Goal: Task Accomplishment & Management: Use online tool/utility

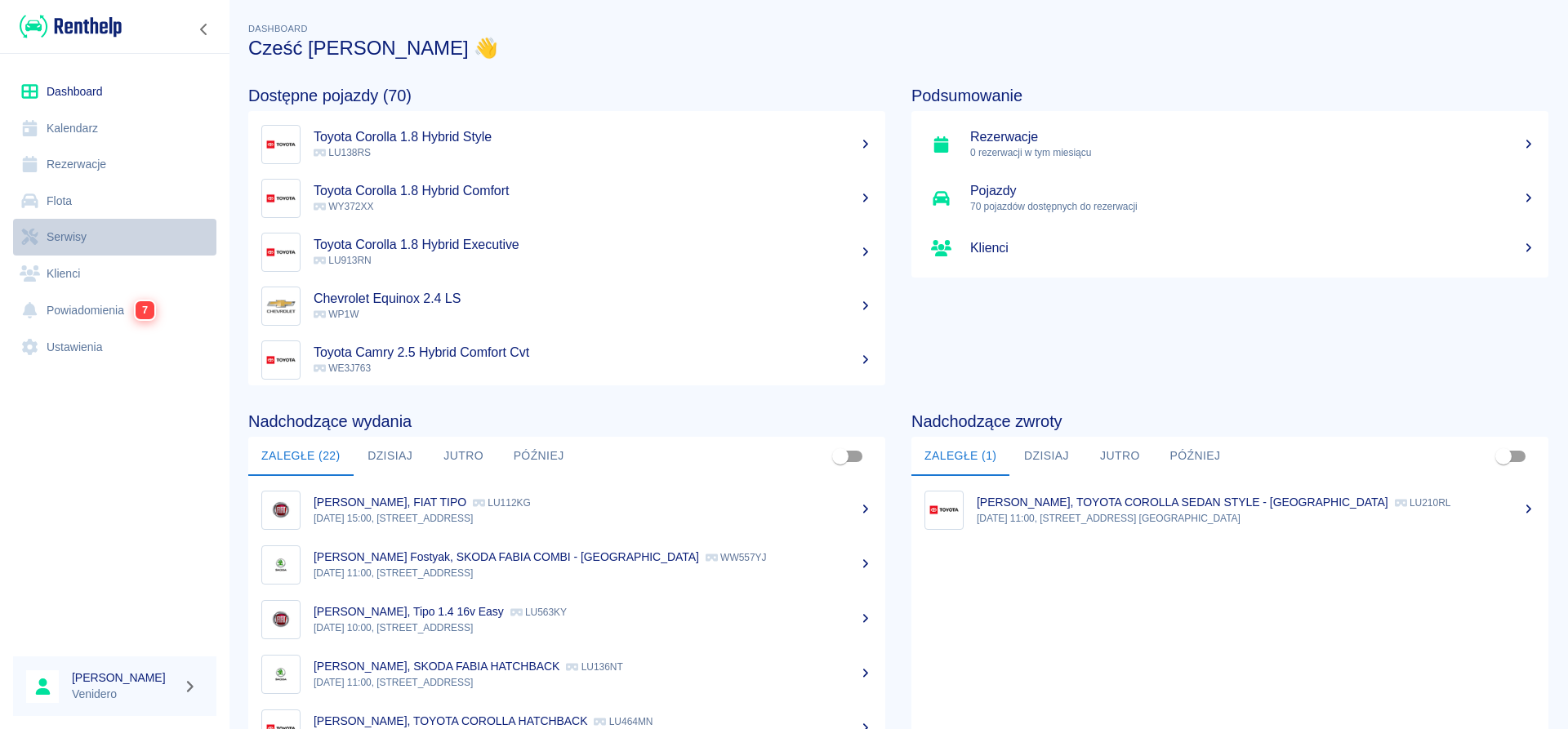
click at [57, 232] on link "Serwisy" at bounding box center [114, 237] width 203 height 36
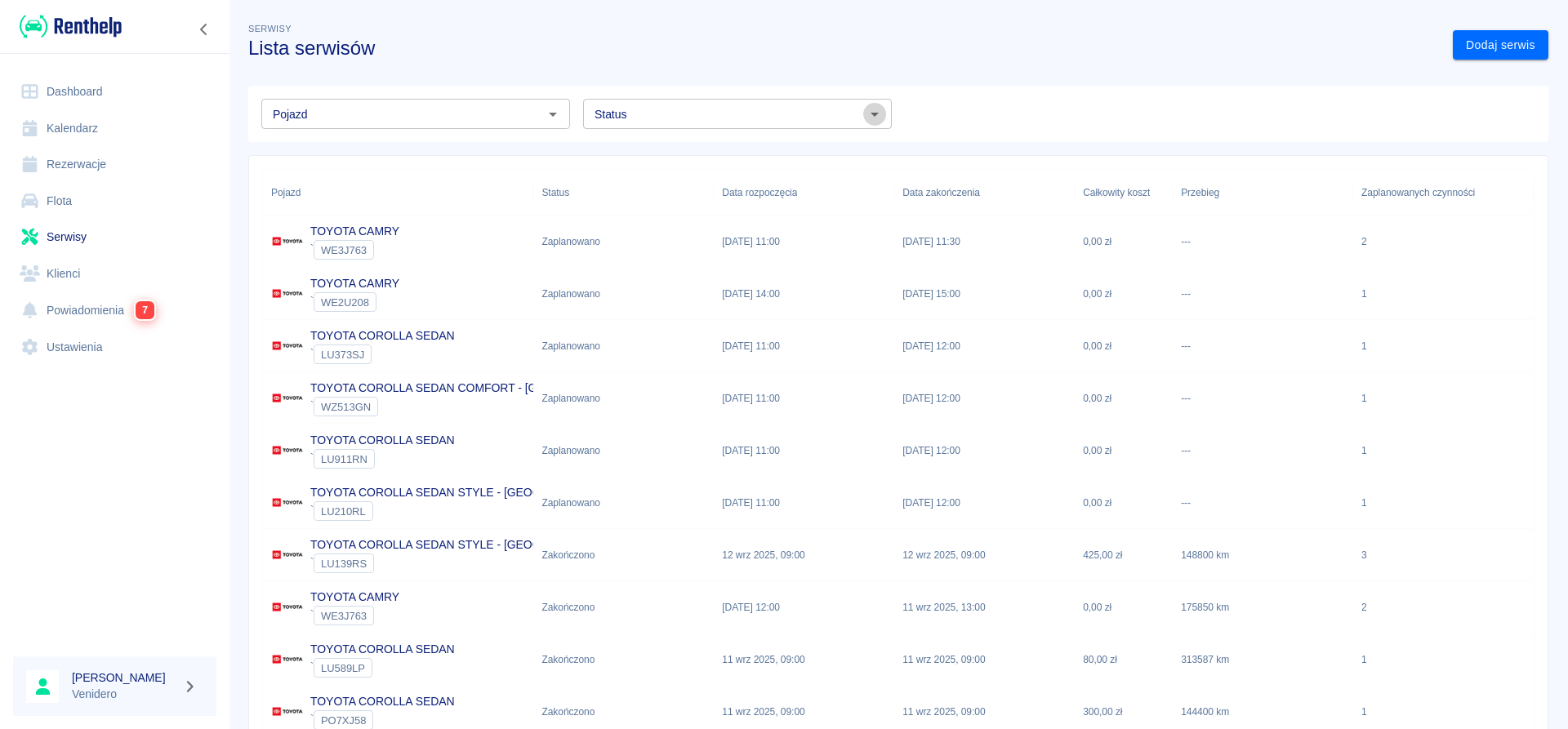
click at [872, 120] on icon "Otwórz" at bounding box center [874, 114] width 19 height 19
click at [664, 153] on li "Zaplanowano" at bounding box center [738, 149] width 309 height 27
type input "Zaplanowano"
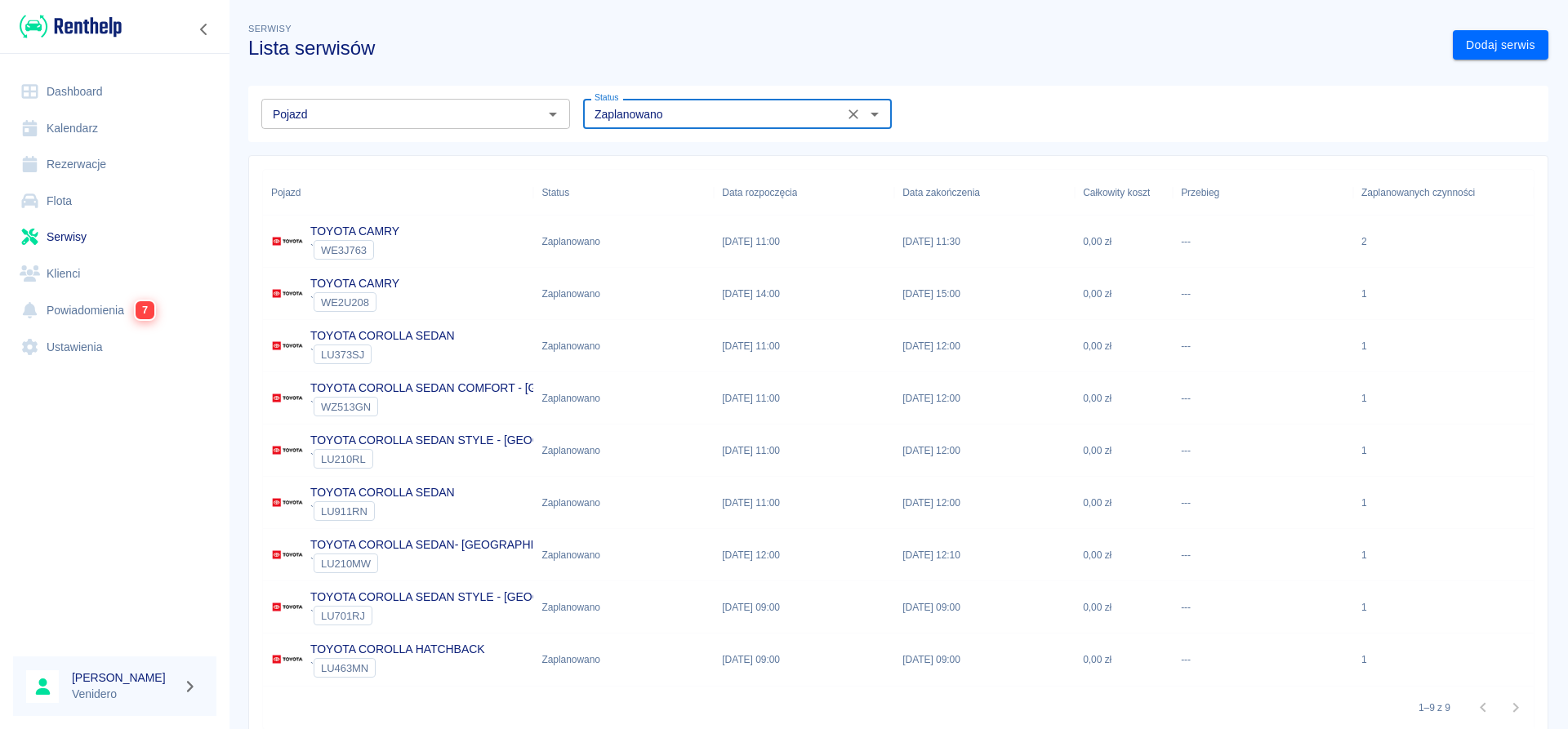
click at [387, 493] on p "TOYOTA COROLLA SEDAN" at bounding box center [382, 492] width 145 height 17
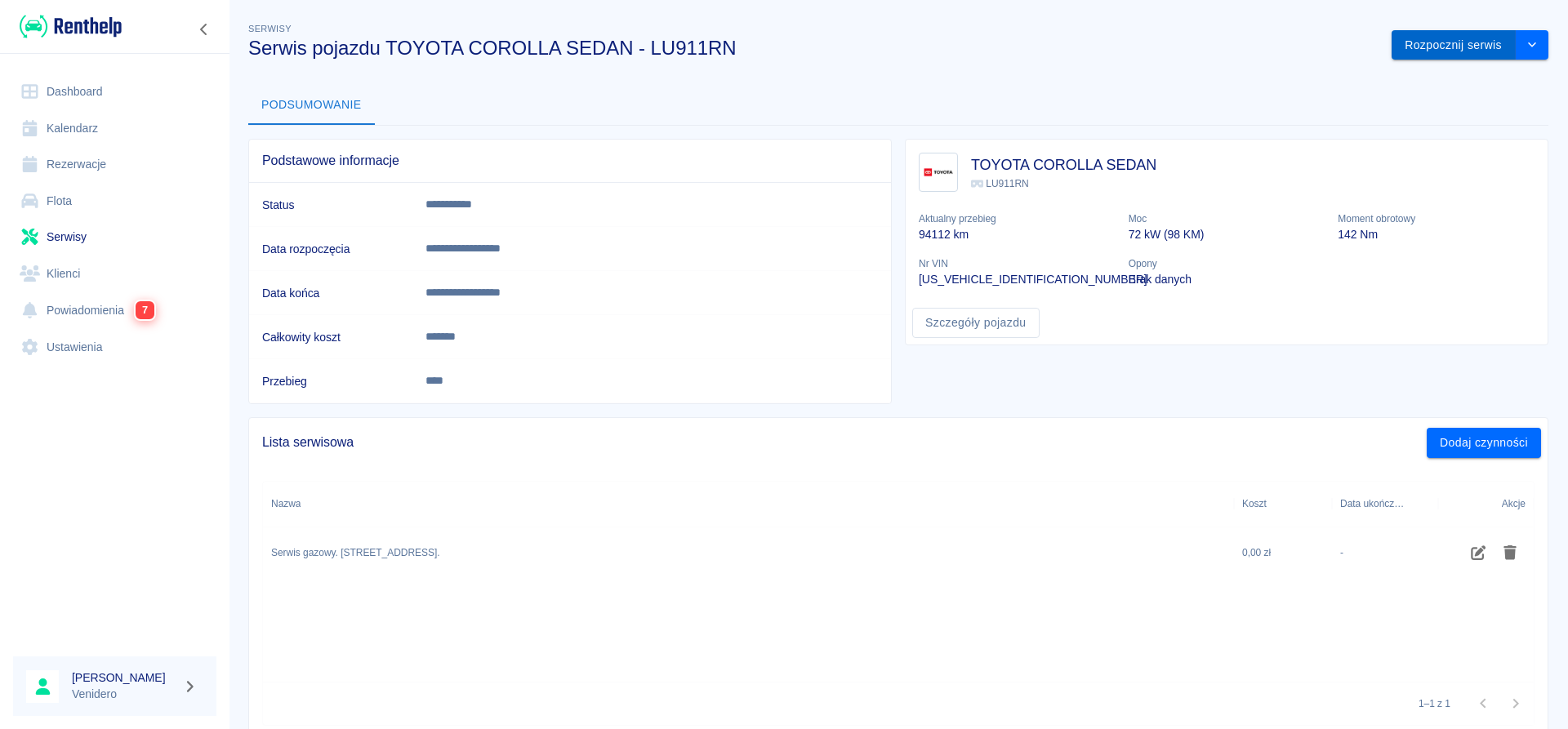
click at [1441, 41] on button "Rozpocznij serwis" at bounding box center [1453, 45] width 124 height 30
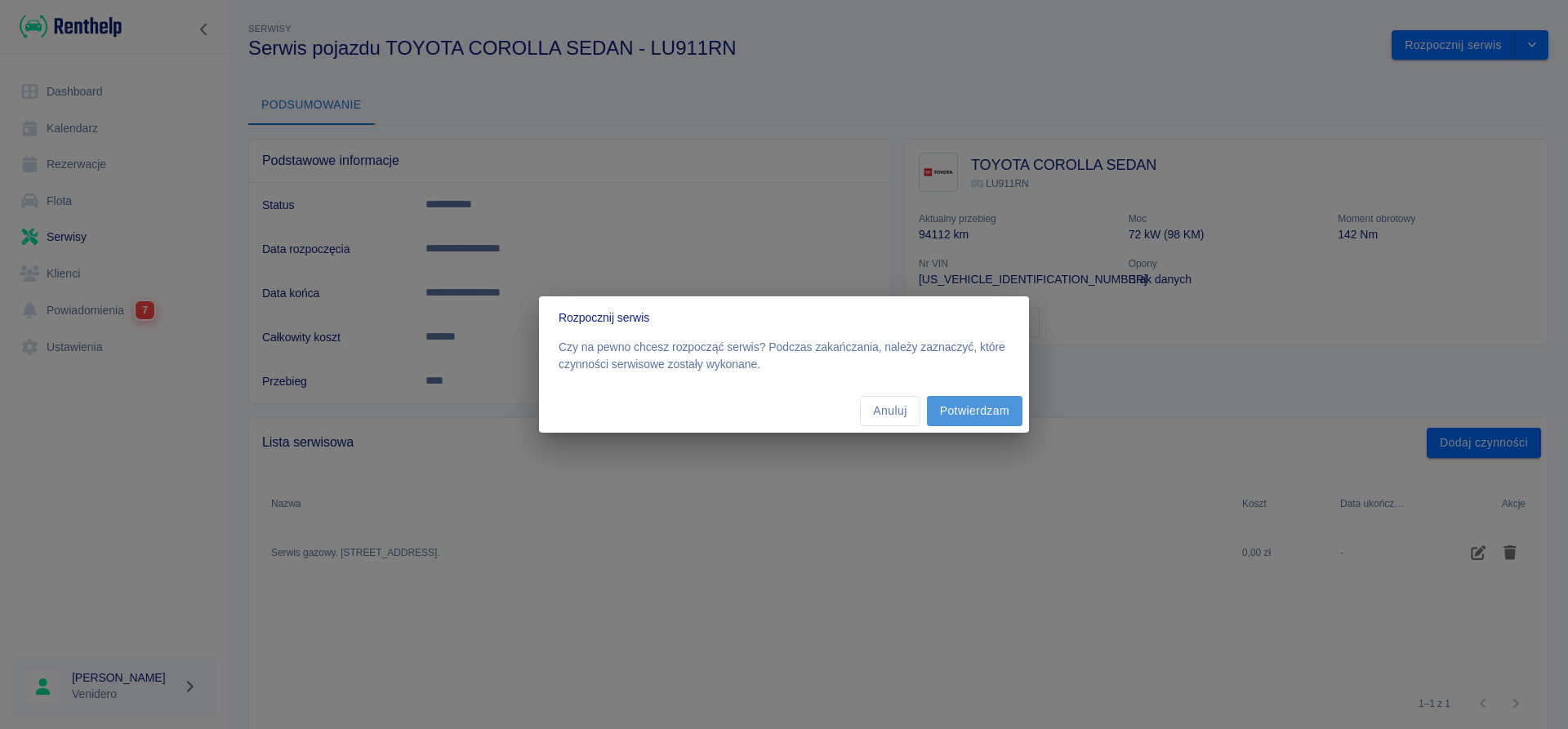
click at [986, 403] on button "Potwierdzam" at bounding box center [975, 410] width 96 height 30
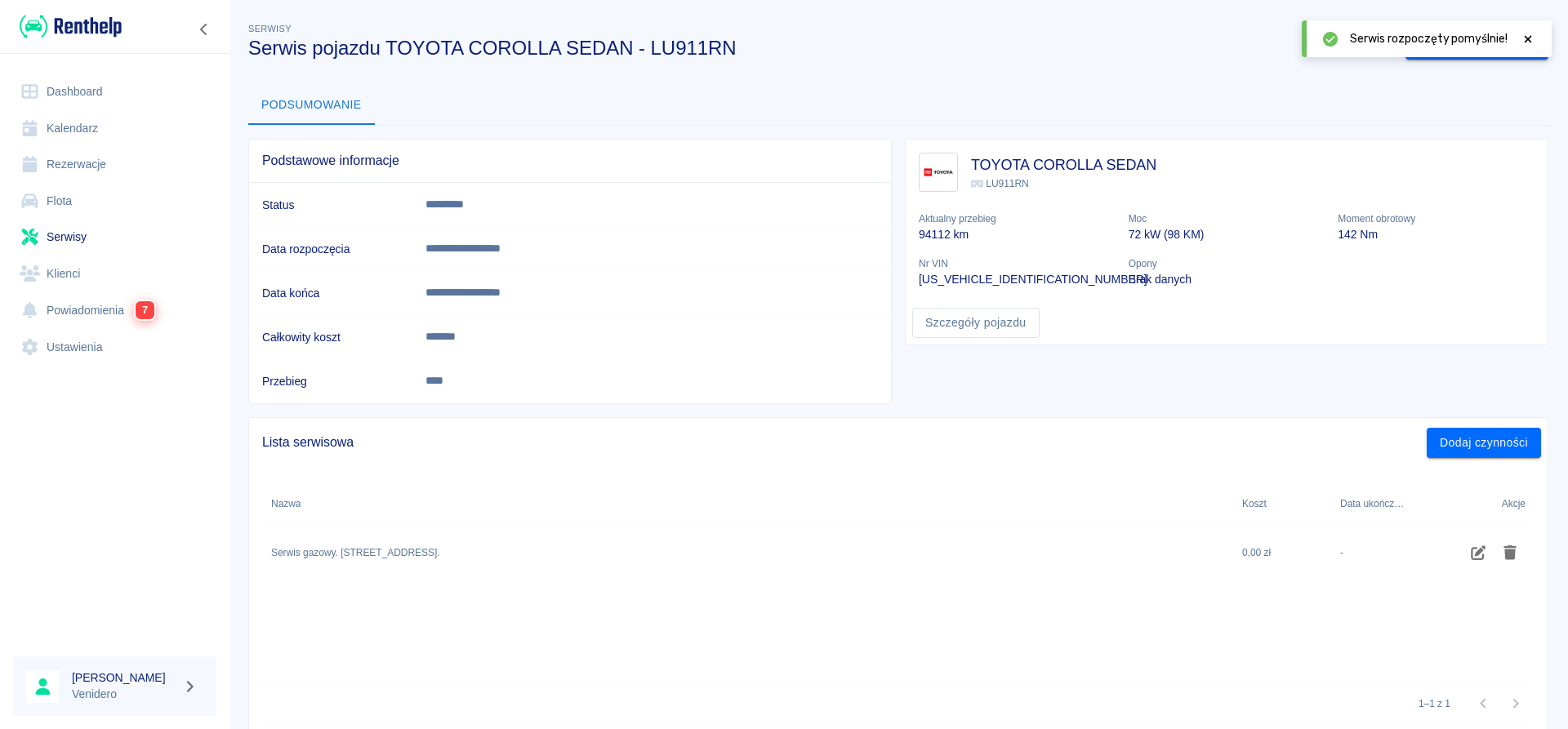
click at [1527, 39] on icon at bounding box center [1528, 39] width 7 height 7
click at [1441, 47] on button "Zakończ serwis" at bounding box center [1460, 45] width 110 height 30
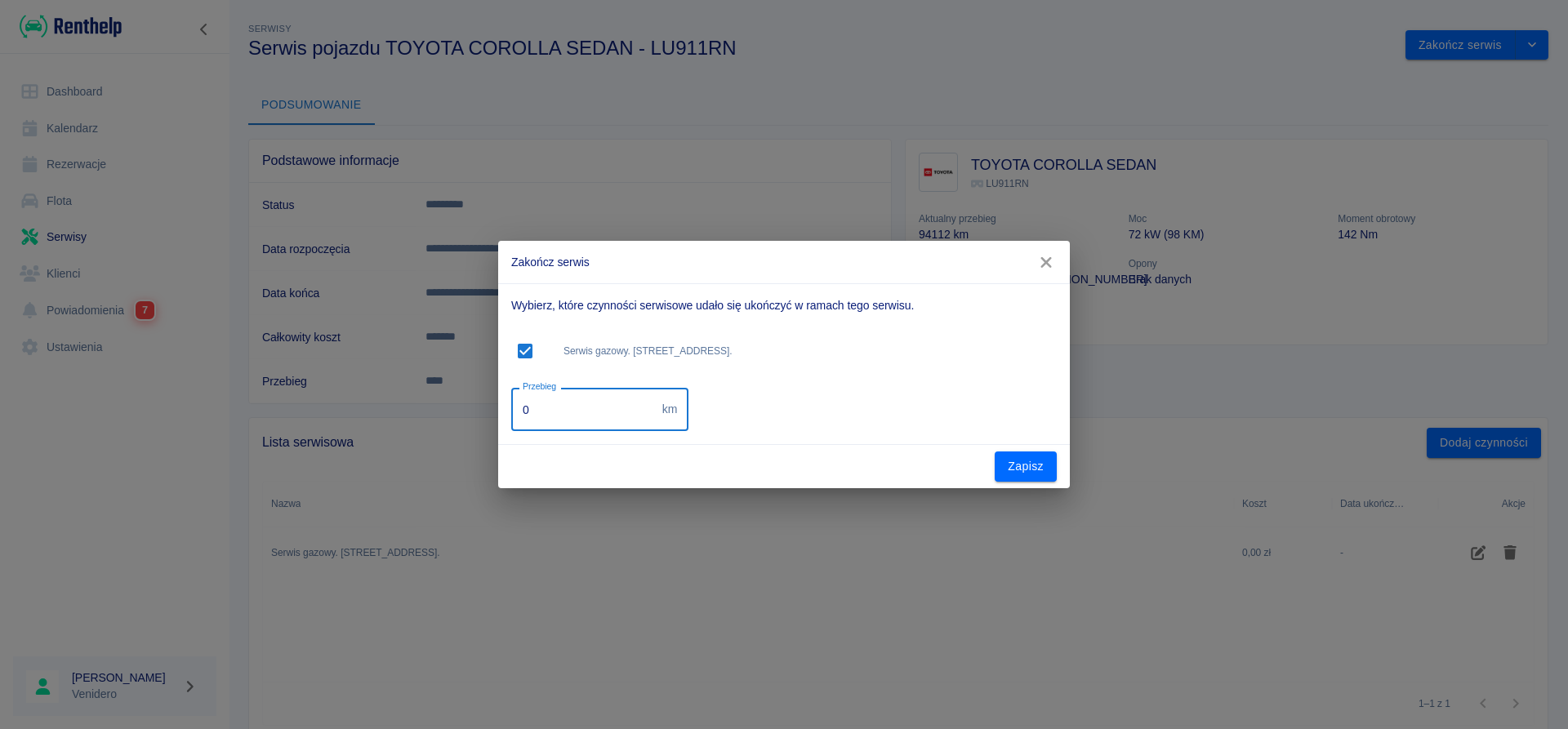
drag, startPoint x: 562, startPoint y: 411, endPoint x: 304, endPoint y: 436, distance: 259.2
click at [511, 431] on input "0" at bounding box center [583, 408] width 145 height 43
type input "107373"
click at [1014, 465] on button "Zapisz" at bounding box center [1026, 466] width 62 height 30
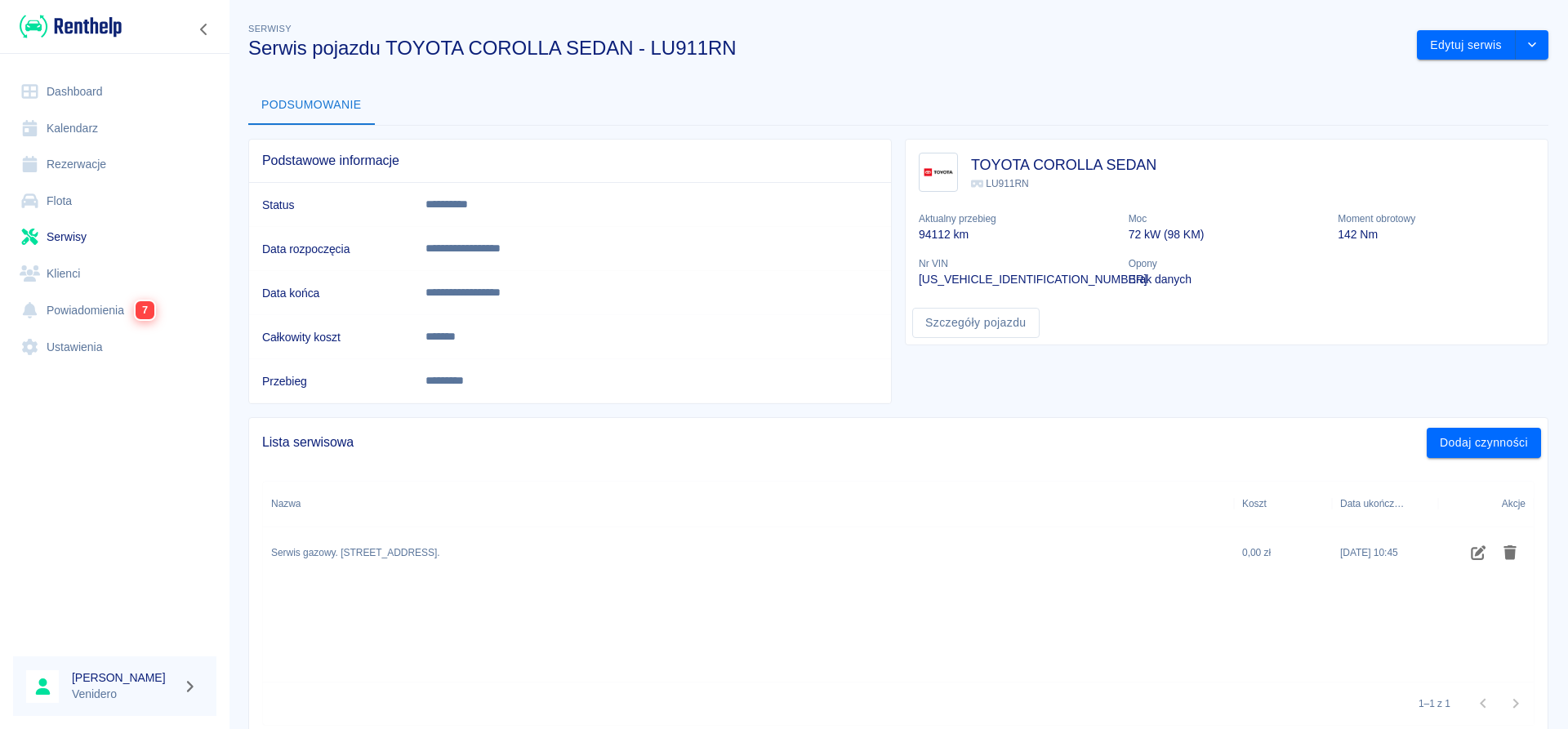
click at [88, 248] on link "Serwisy" at bounding box center [114, 237] width 203 height 36
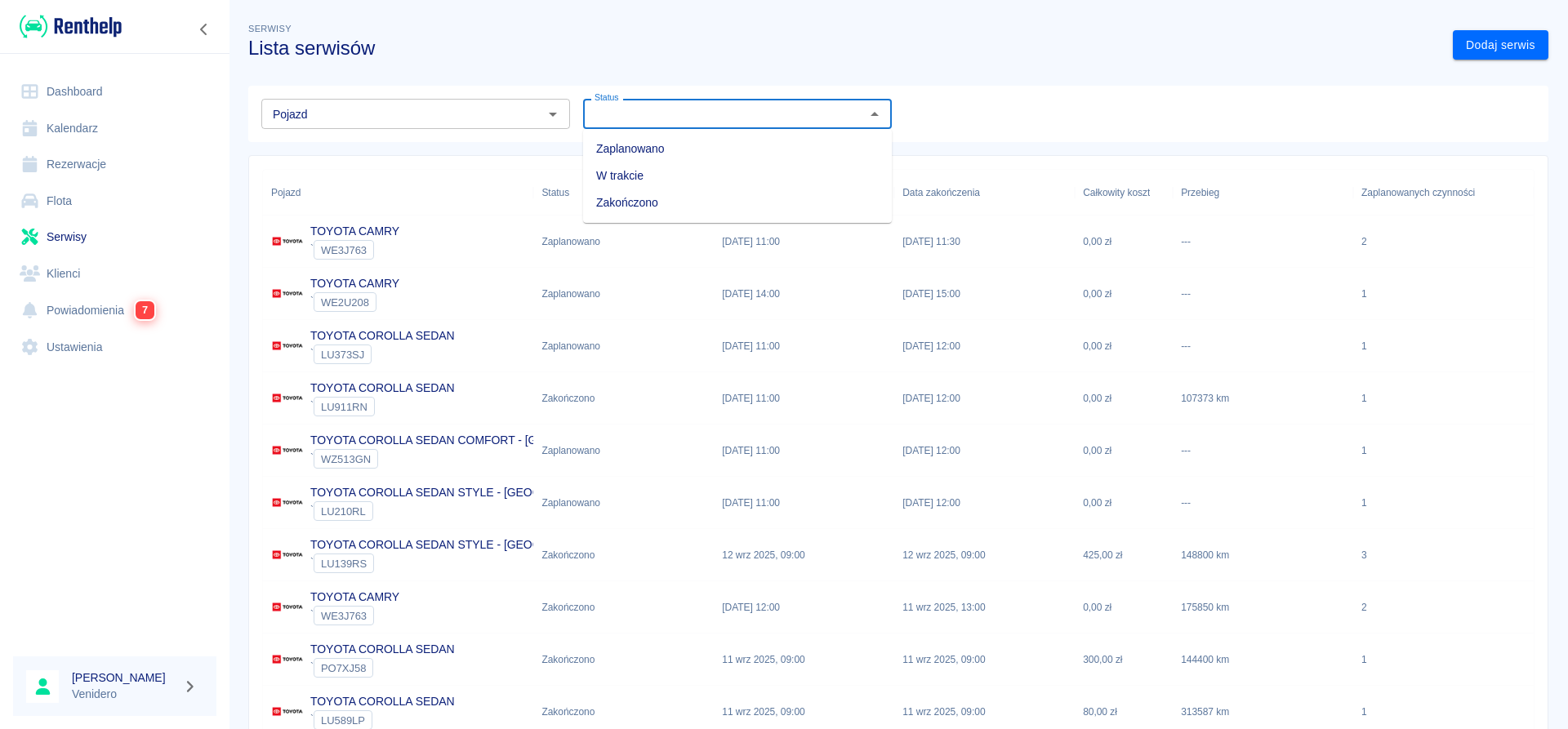
click at [650, 110] on input "Status" at bounding box center [724, 114] width 272 height 20
click at [641, 153] on li "Zaplanowano" at bounding box center [738, 149] width 309 height 27
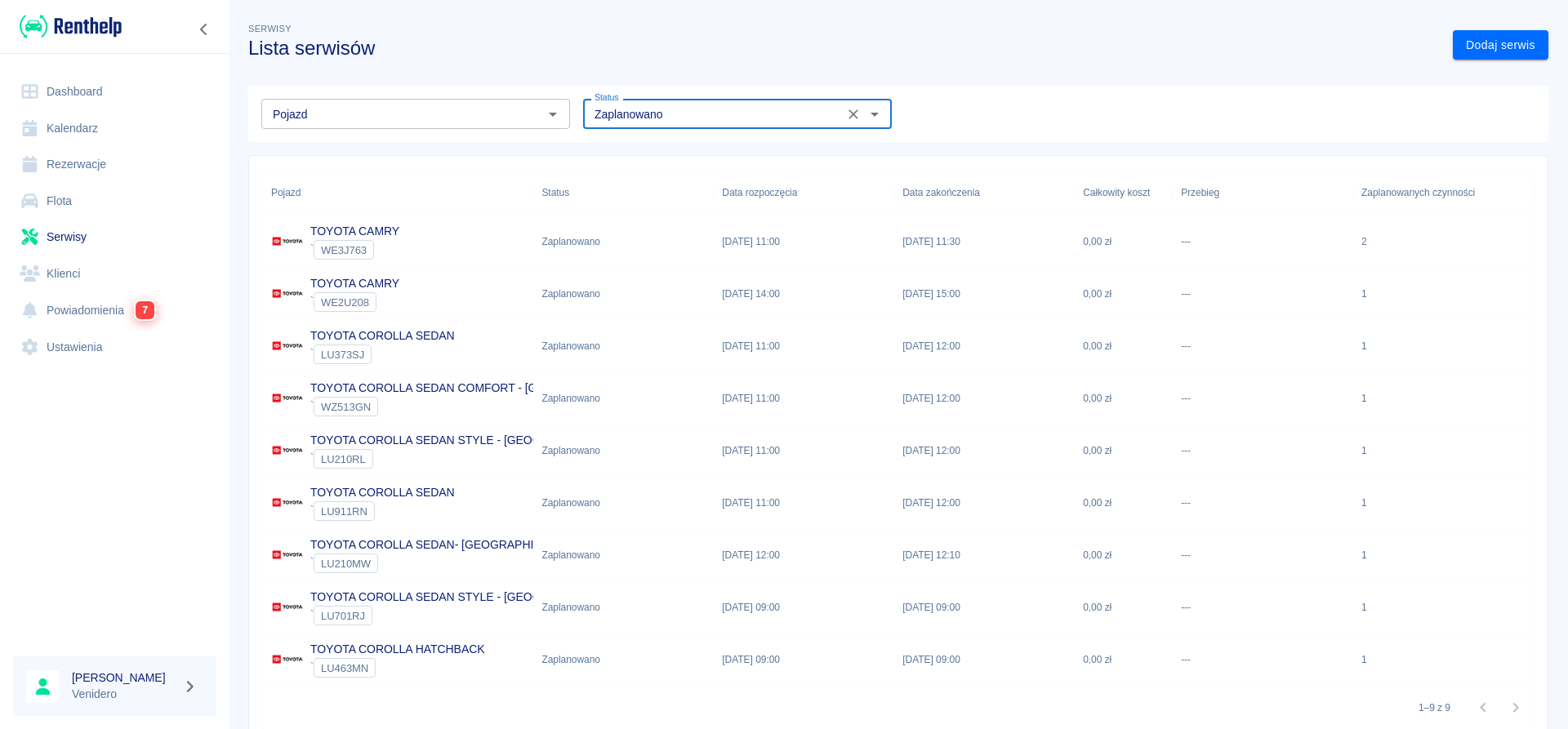
type input "Zaplanowano"
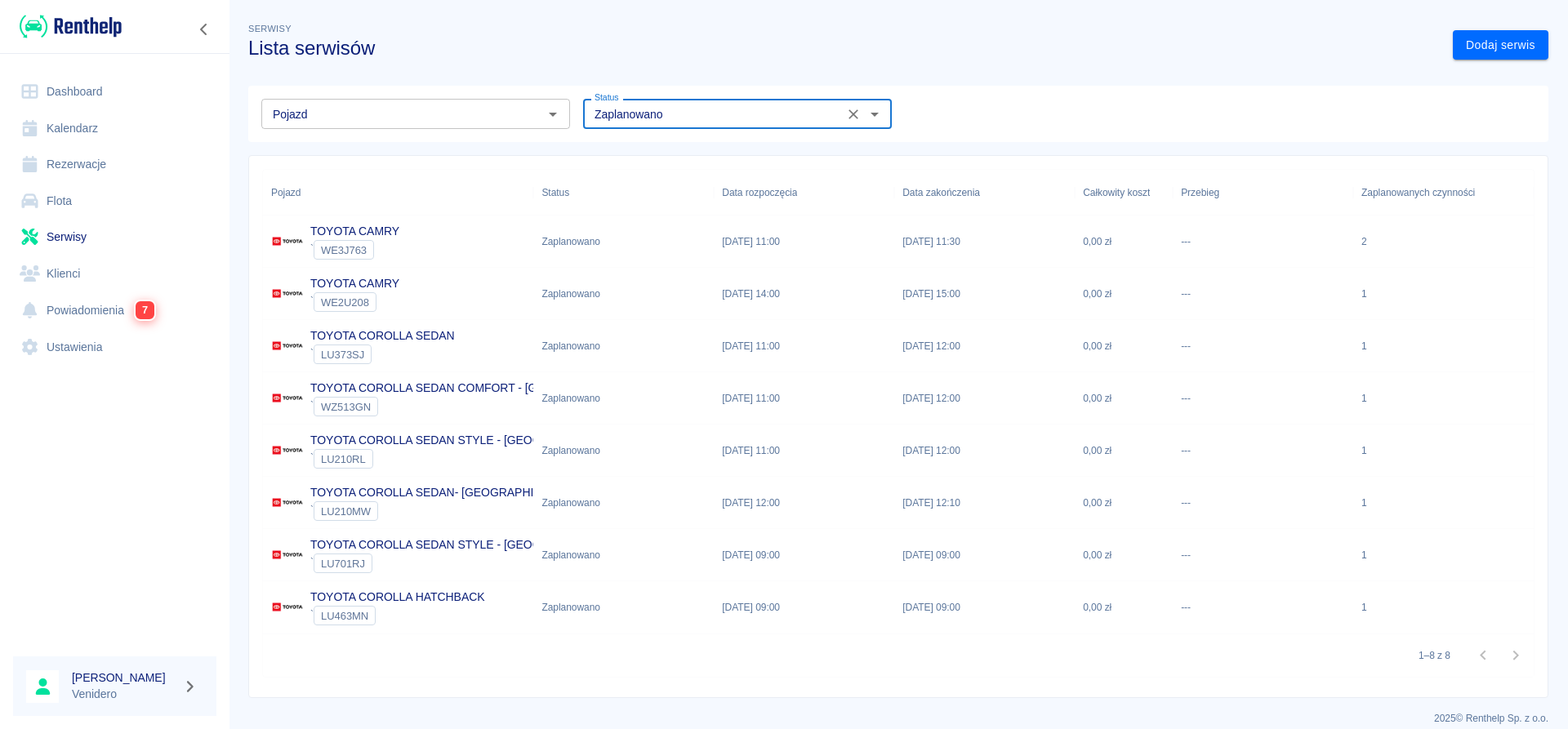
click at [371, 385] on p "TOYOTA COROLLA SEDAN COMFORT - [GEOGRAPHIC_DATA]" at bounding box center [476, 388] width 333 height 17
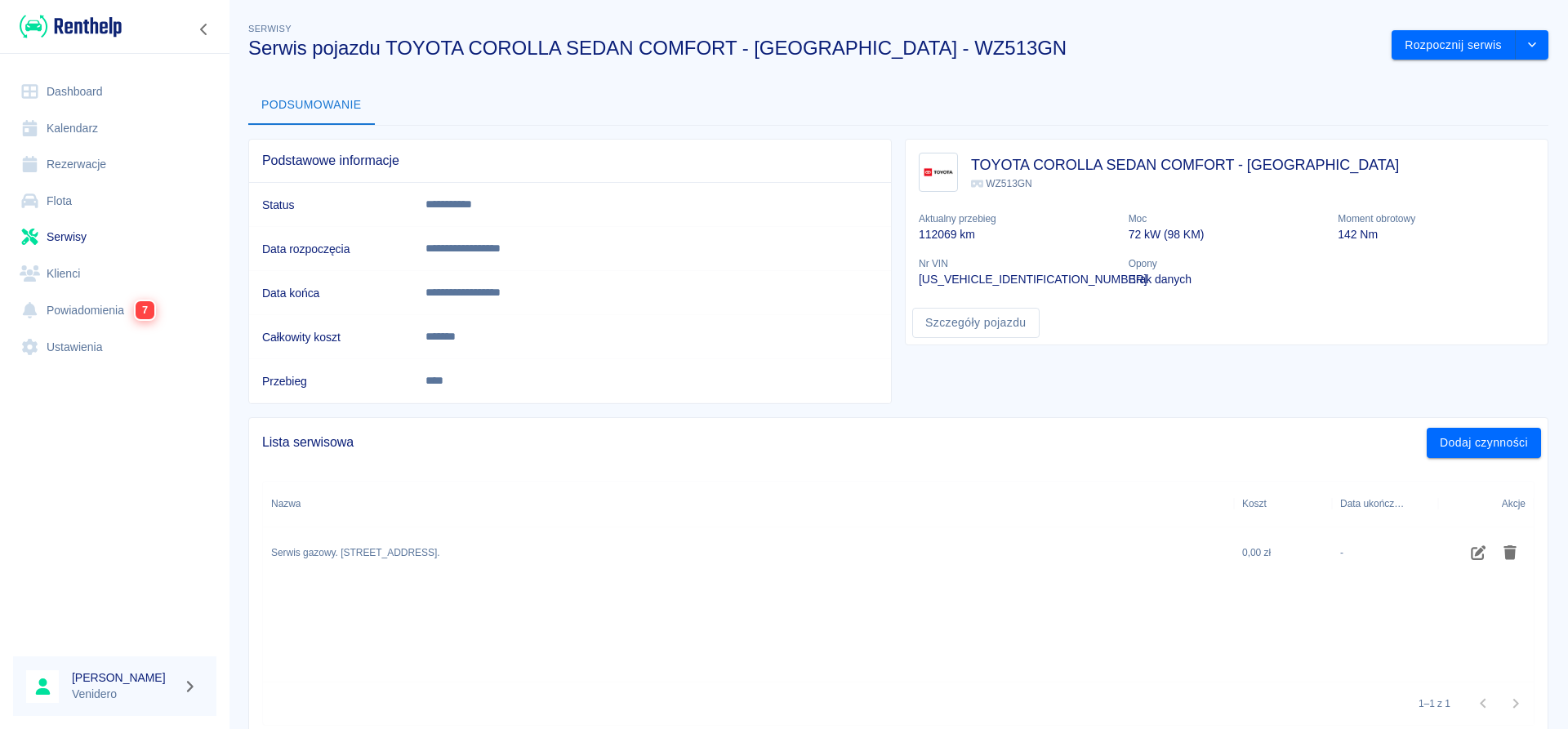
click at [1413, 19] on div "Rozpocznij serwis" at bounding box center [1463, 38] width 170 height 43
click at [1412, 40] on button "Rozpocznij serwis" at bounding box center [1453, 45] width 124 height 30
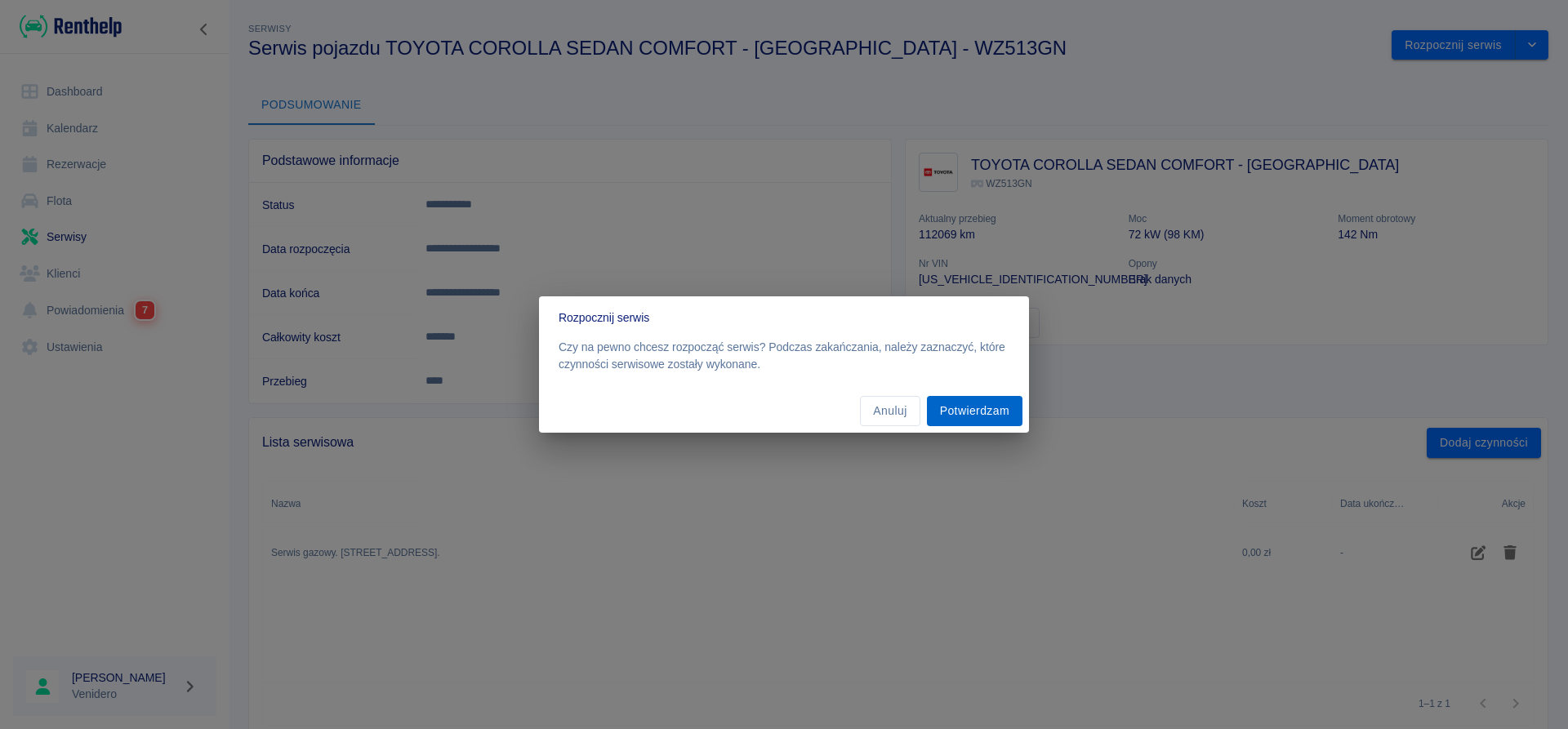
click at [984, 406] on button "Potwierdzam" at bounding box center [975, 410] width 96 height 30
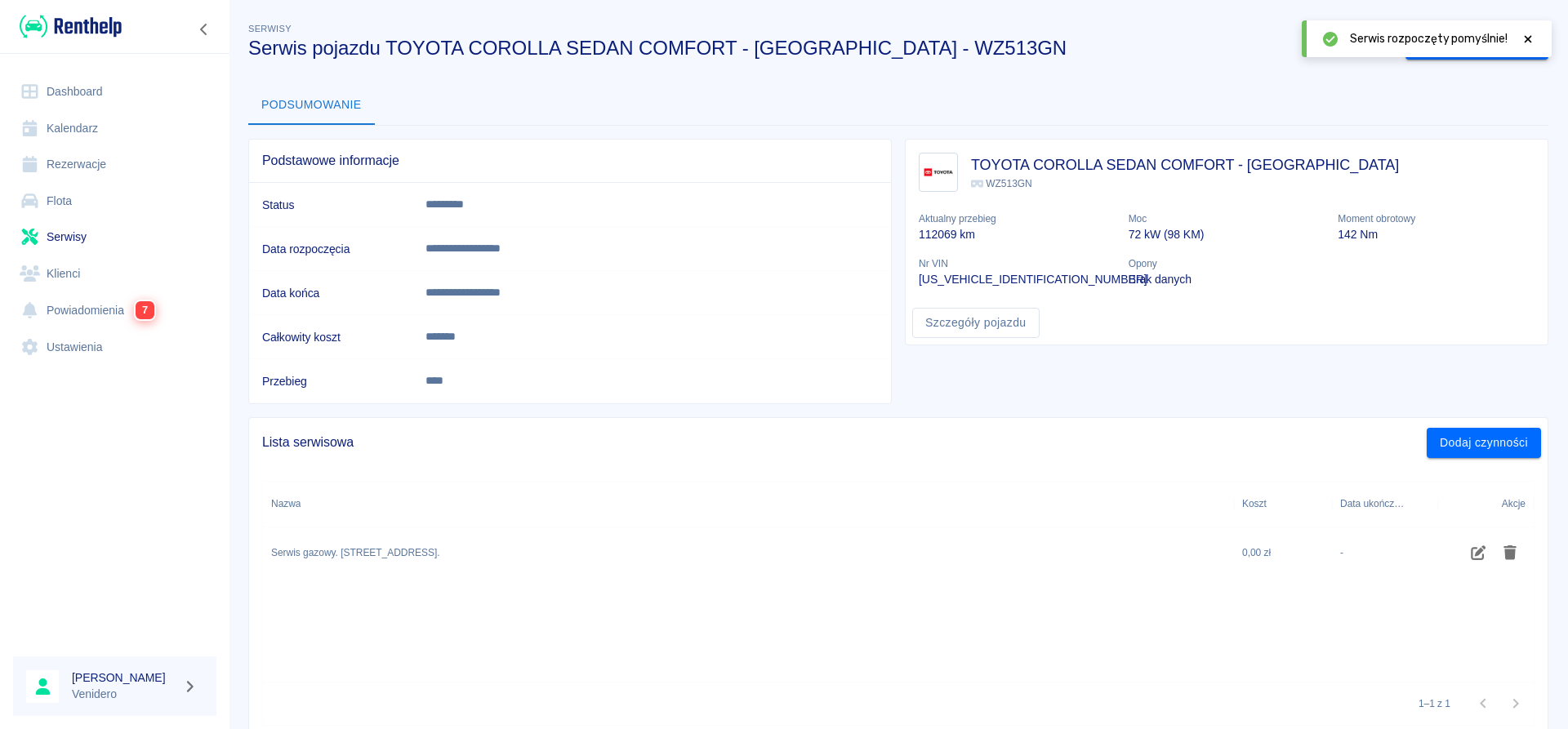
click at [1531, 44] on icon at bounding box center [1528, 39] width 15 height 12
click at [1461, 42] on button "Zakończ serwis" at bounding box center [1460, 45] width 110 height 30
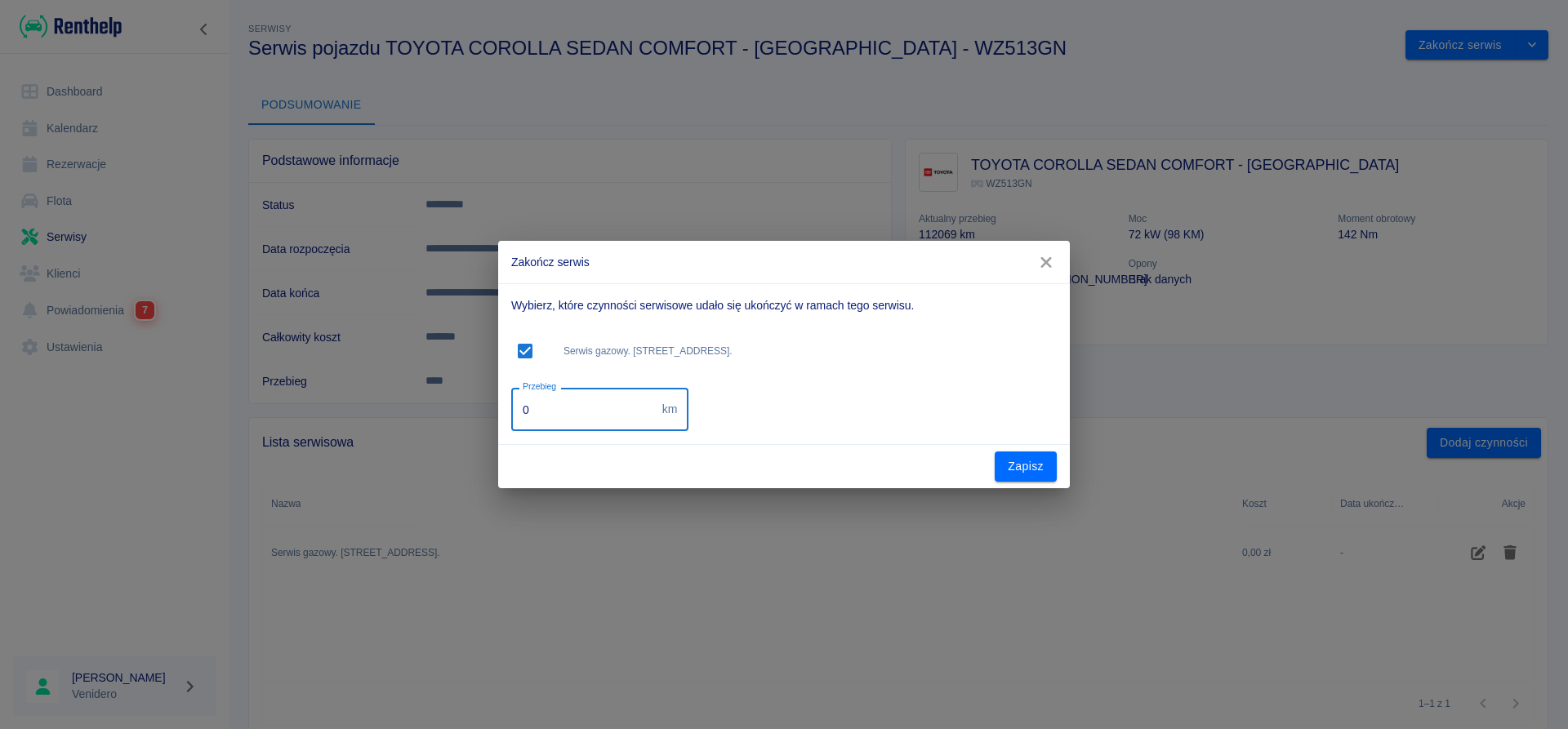
drag, startPoint x: 541, startPoint y: 414, endPoint x: 364, endPoint y: 417, distance: 177.0
click at [511, 414] on input "0" at bounding box center [583, 408] width 145 height 43
type input "143858"
click at [1005, 456] on button "Zapisz" at bounding box center [1026, 466] width 62 height 30
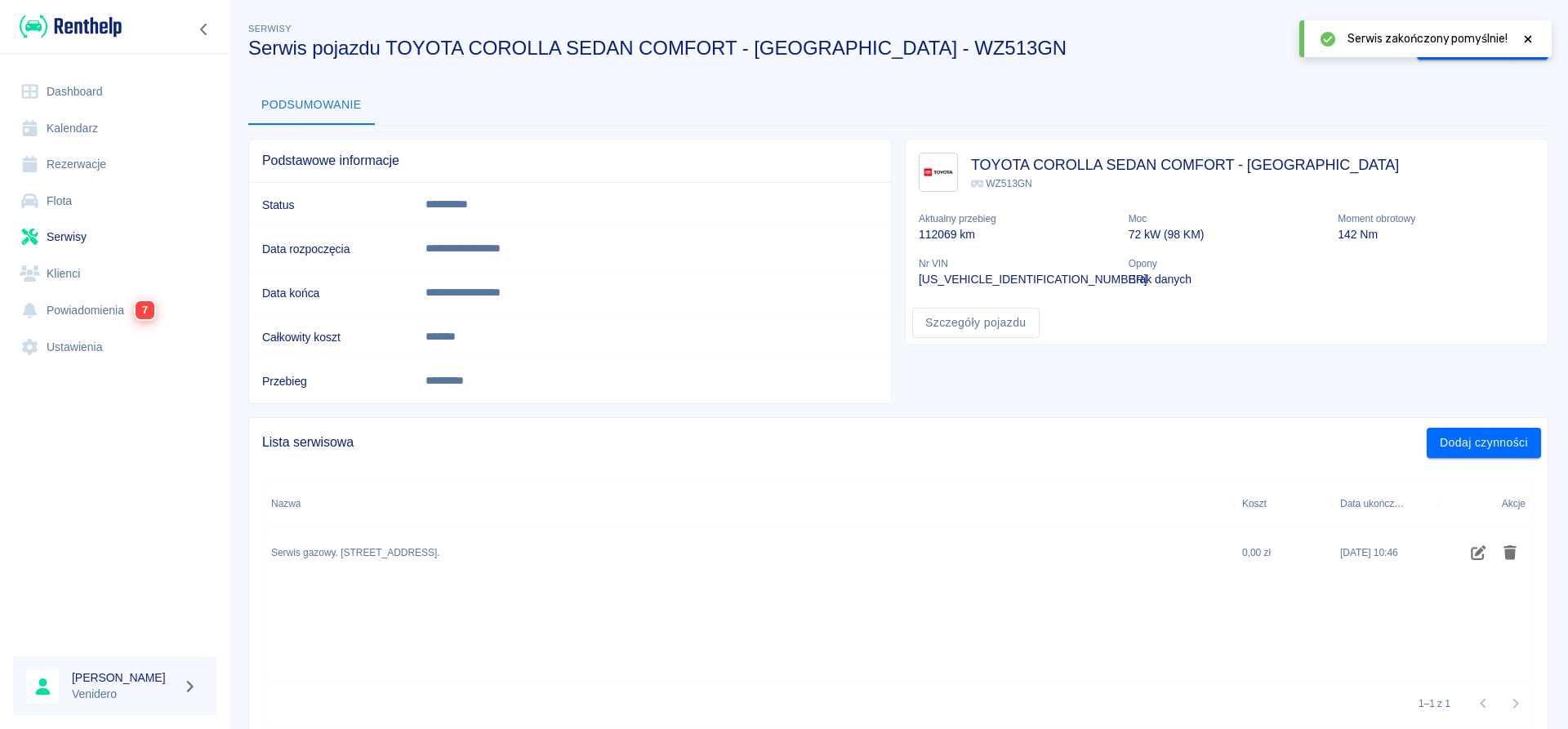
click at [1526, 41] on icon at bounding box center [1528, 39] width 7 height 7
click at [85, 232] on link "Serwisy" at bounding box center [114, 237] width 203 height 36
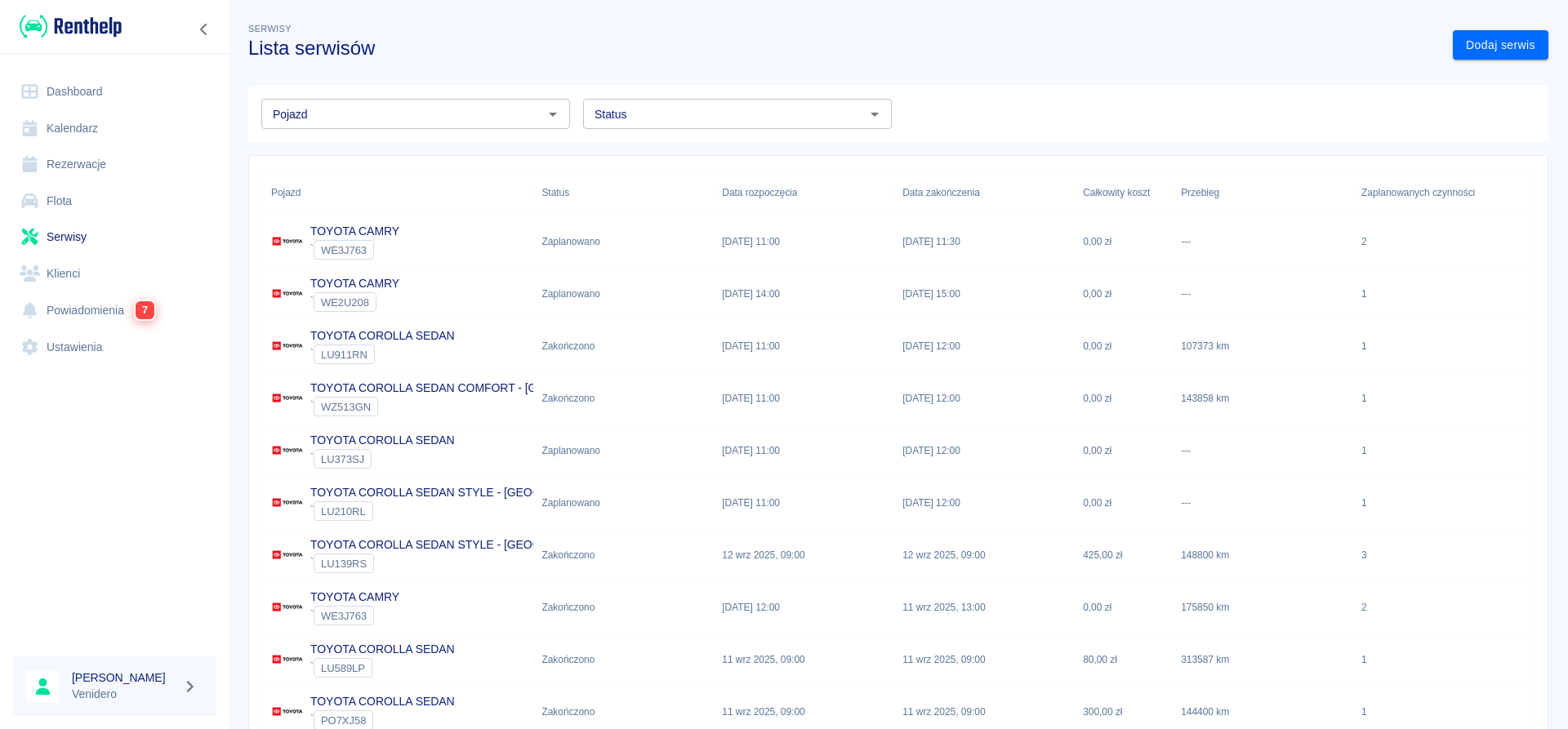
click at [77, 242] on link "Serwisy" at bounding box center [114, 237] width 203 height 36
click at [1517, 52] on link "Dodaj serwis" at bounding box center [1501, 45] width 96 height 30
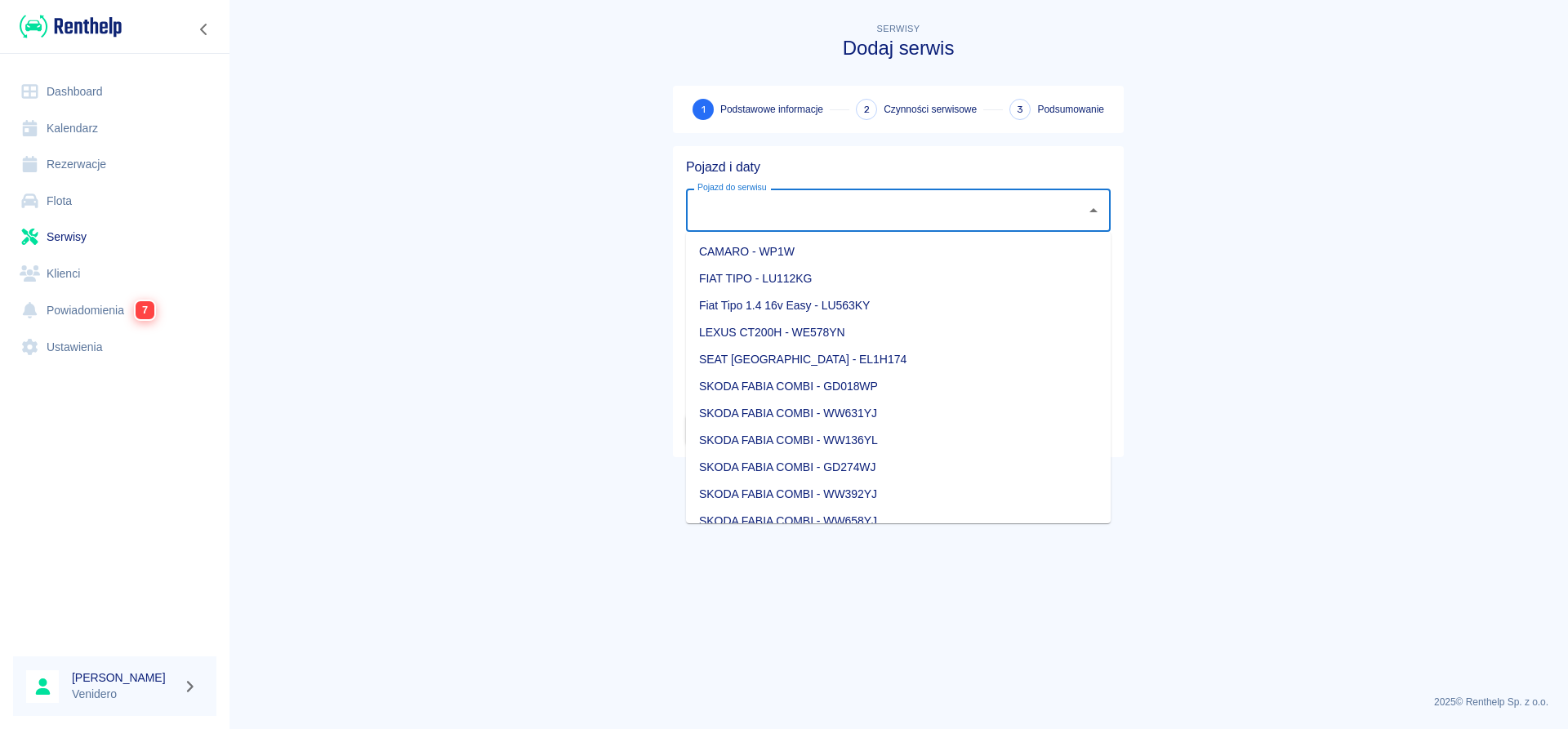
click at [785, 210] on input "Pojazd do serwisu" at bounding box center [886, 210] width 386 height 28
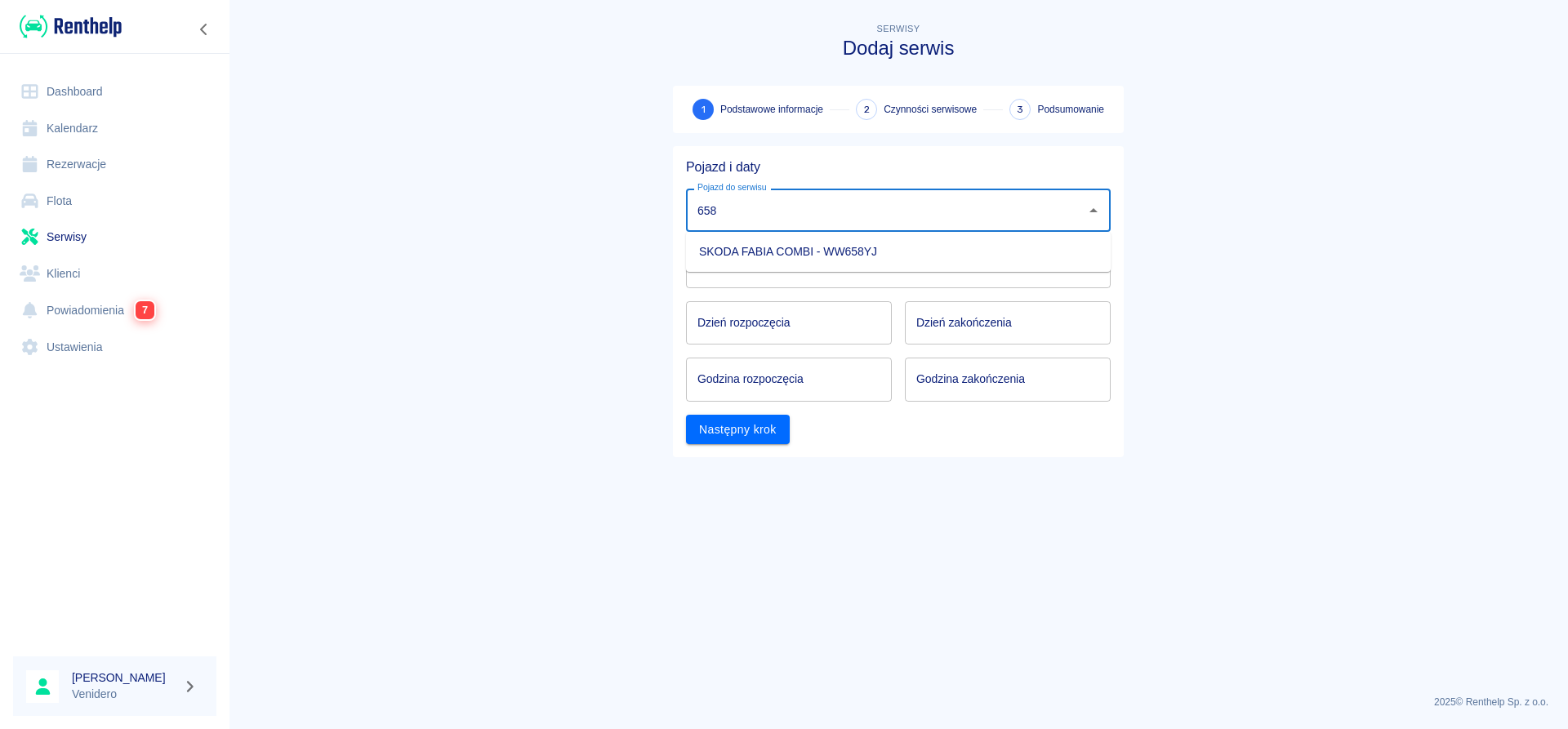
click at [759, 252] on li "SKODA FABIA COMBI - WW658YJ" at bounding box center [898, 252] width 425 height 27
type input "SKODA FABIA COMBI - WW658YJ"
type input "DD.MM.YYYY"
click at [766, 319] on input "DD.MM.YYYY" at bounding box center [789, 323] width 206 height 43
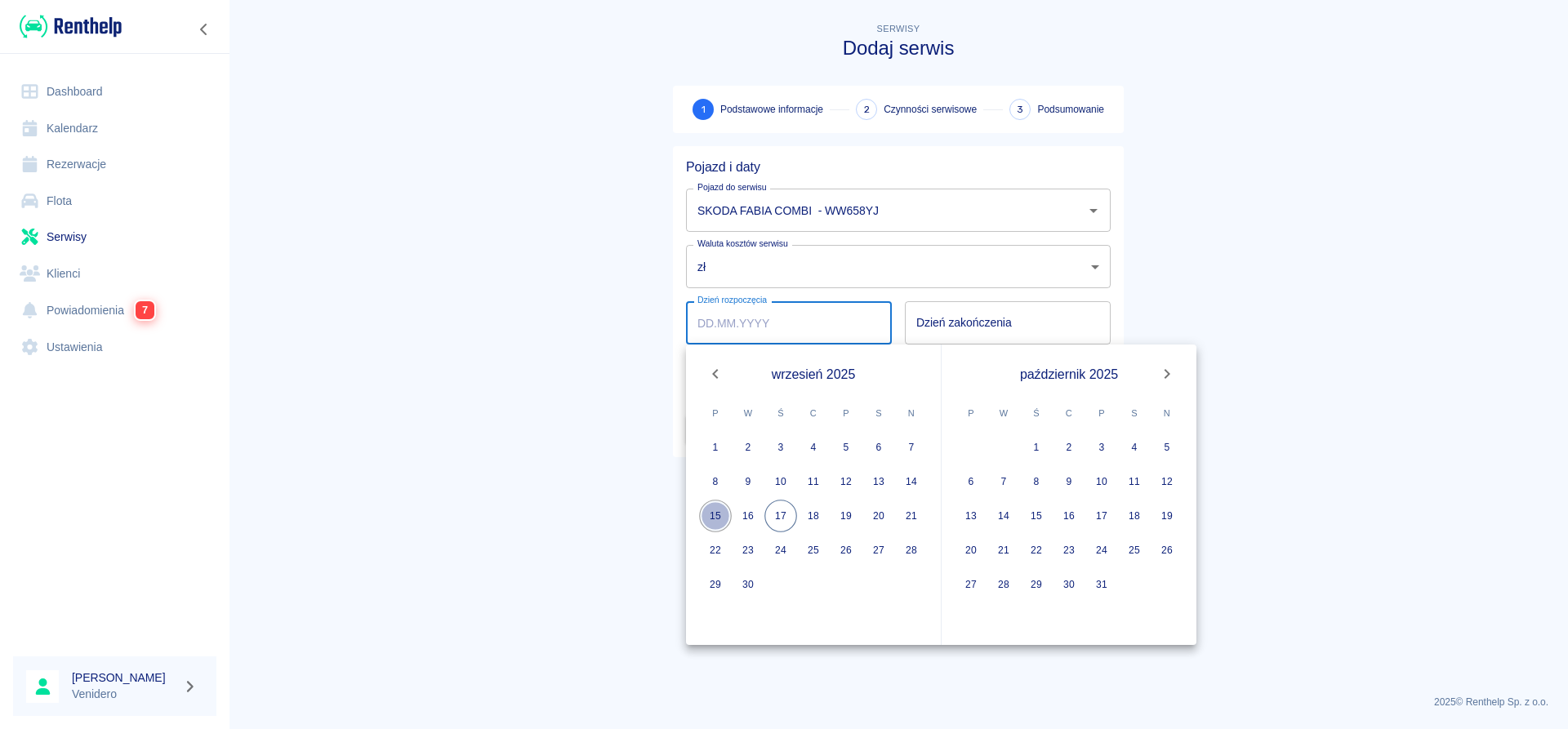
click at [716, 517] on button "15" at bounding box center [716, 516] width 33 height 33
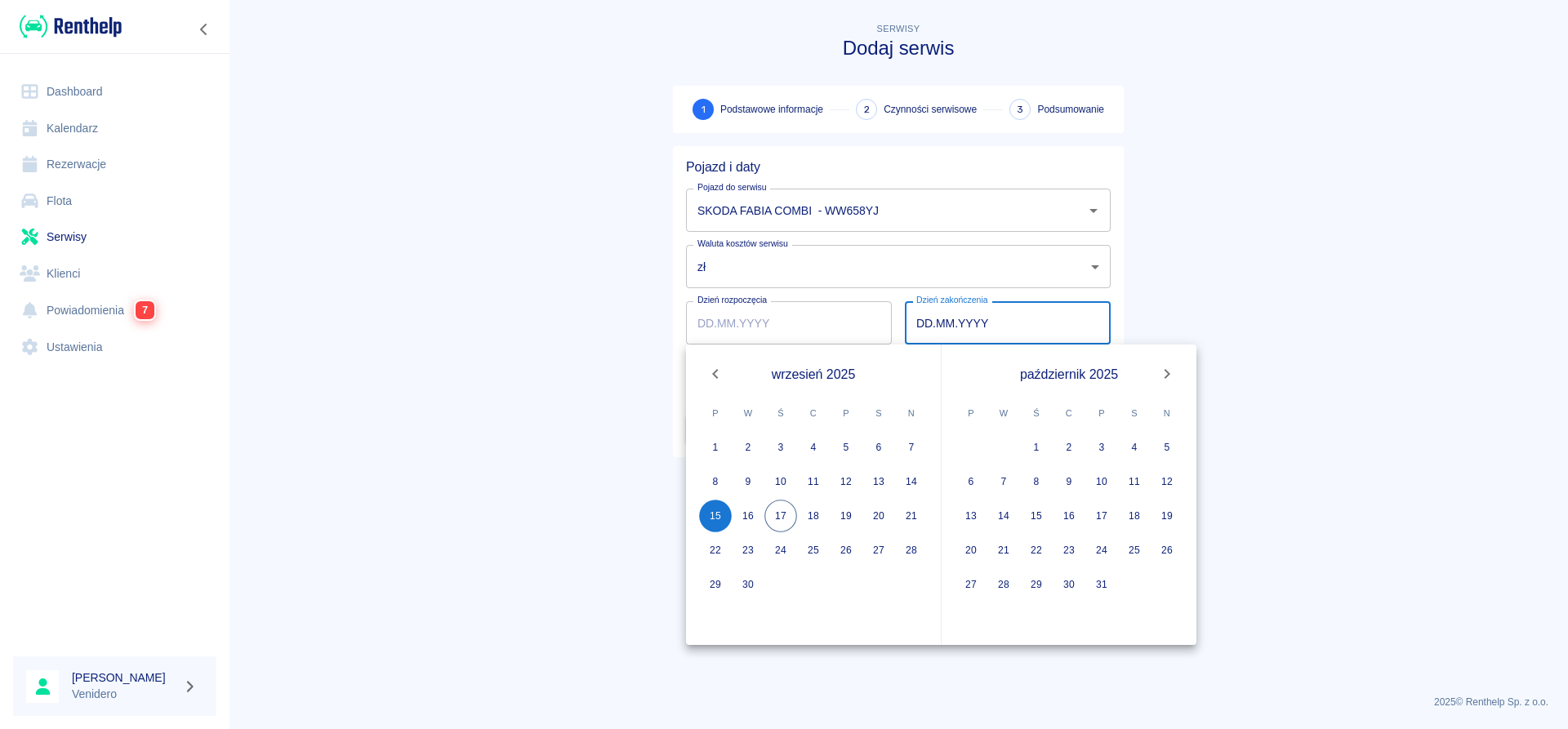
type input "[DATE]"
type input "DD.MM.YYYY"
click at [719, 515] on button "15" at bounding box center [716, 516] width 33 height 33
type input "[DATE]"
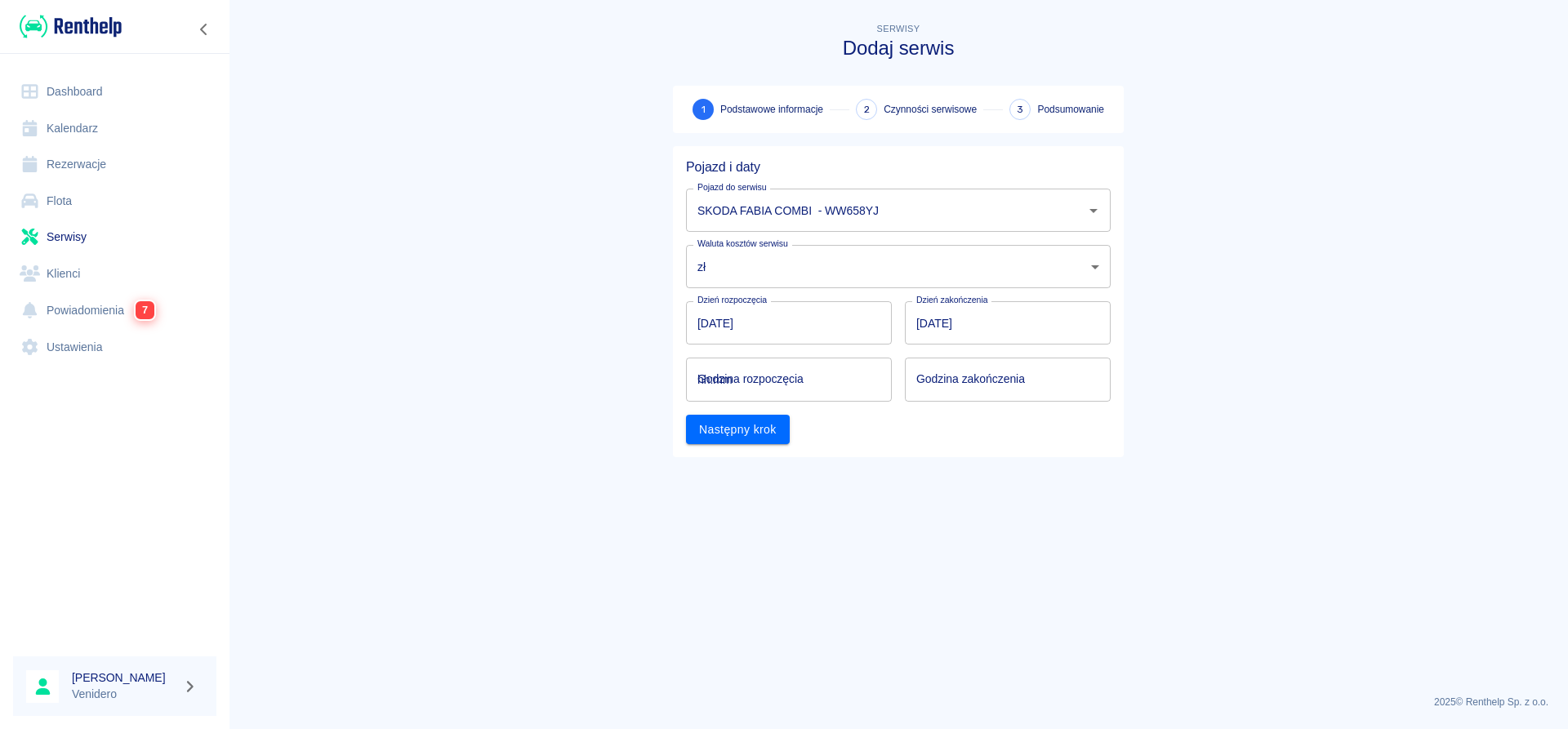
click at [727, 386] on input "hh:mm" at bounding box center [782, 378] width 194 height 43
type input "10:00"
click at [934, 375] on input "hh:mm" at bounding box center [1002, 378] width 194 height 43
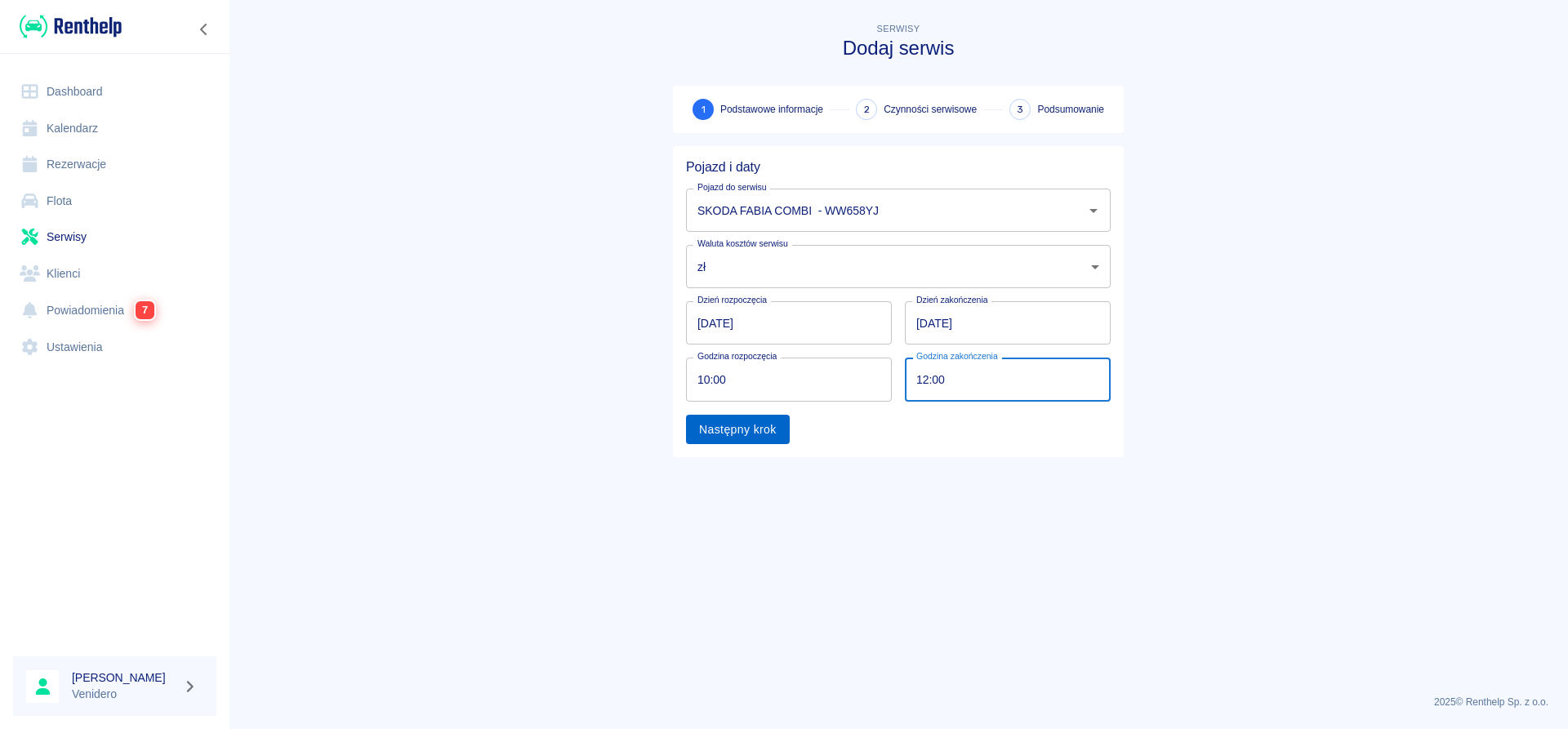
type input "12:00"
click at [717, 441] on button "Następny krok" at bounding box center [738, 429] width 104 height 30
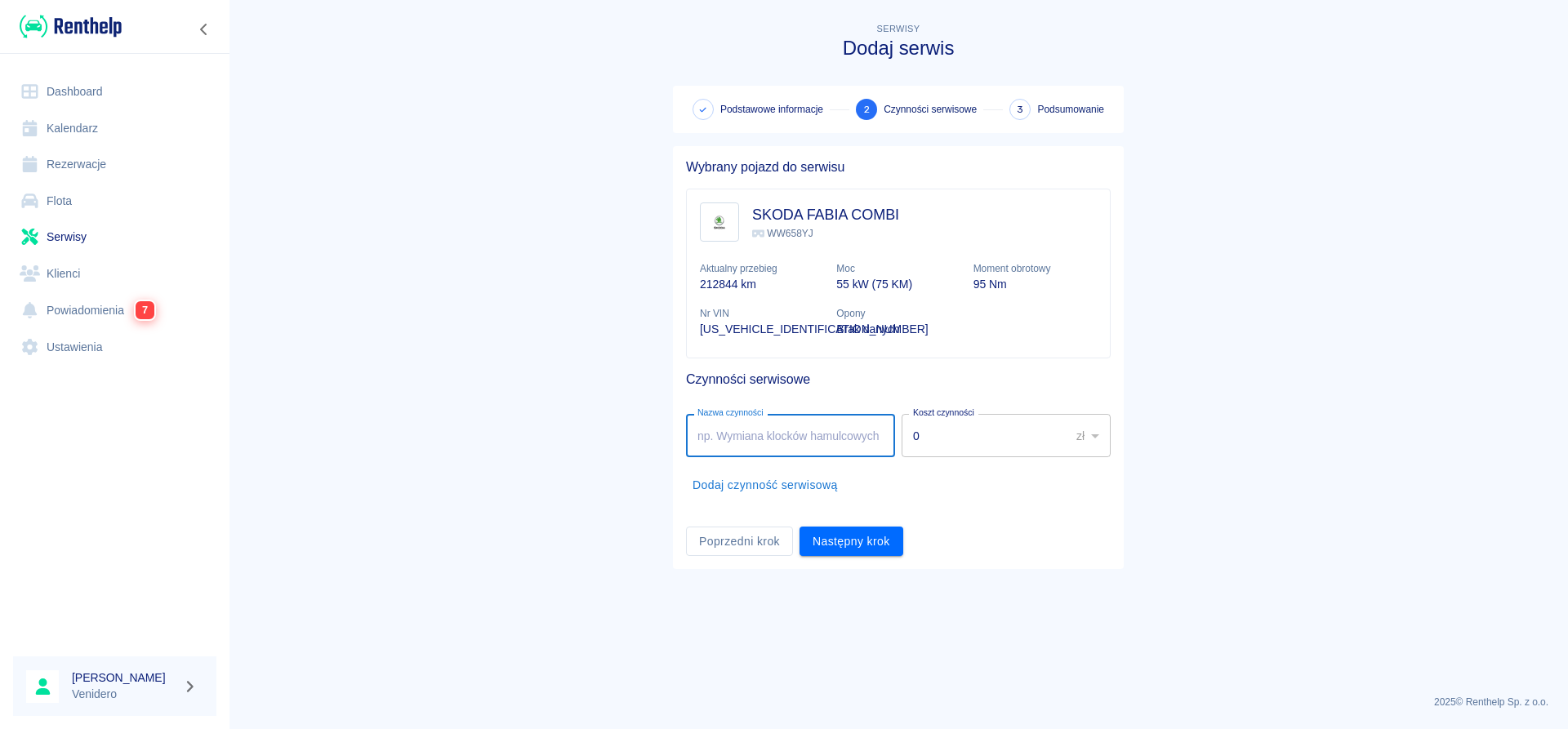
click at [754, 450] on input "Nazwa czynności" at bounding box center [789, 435] width 209 height 43
type input "Wymiana Tuleje wahaczy. [PERSON_NAME]"
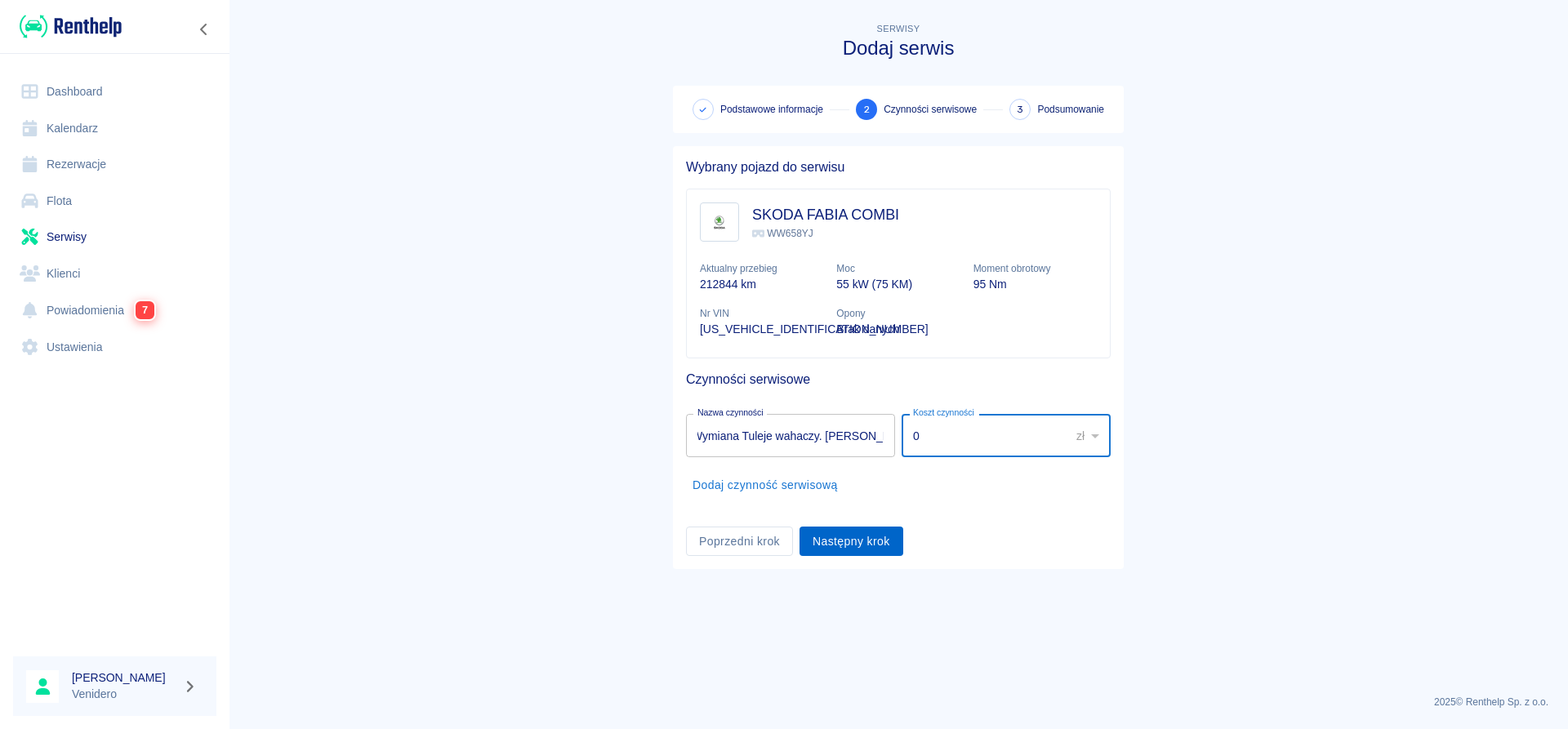
click at [873, 539] on button "Następny krok" at bounding box center [851, 541] width 104 height 30
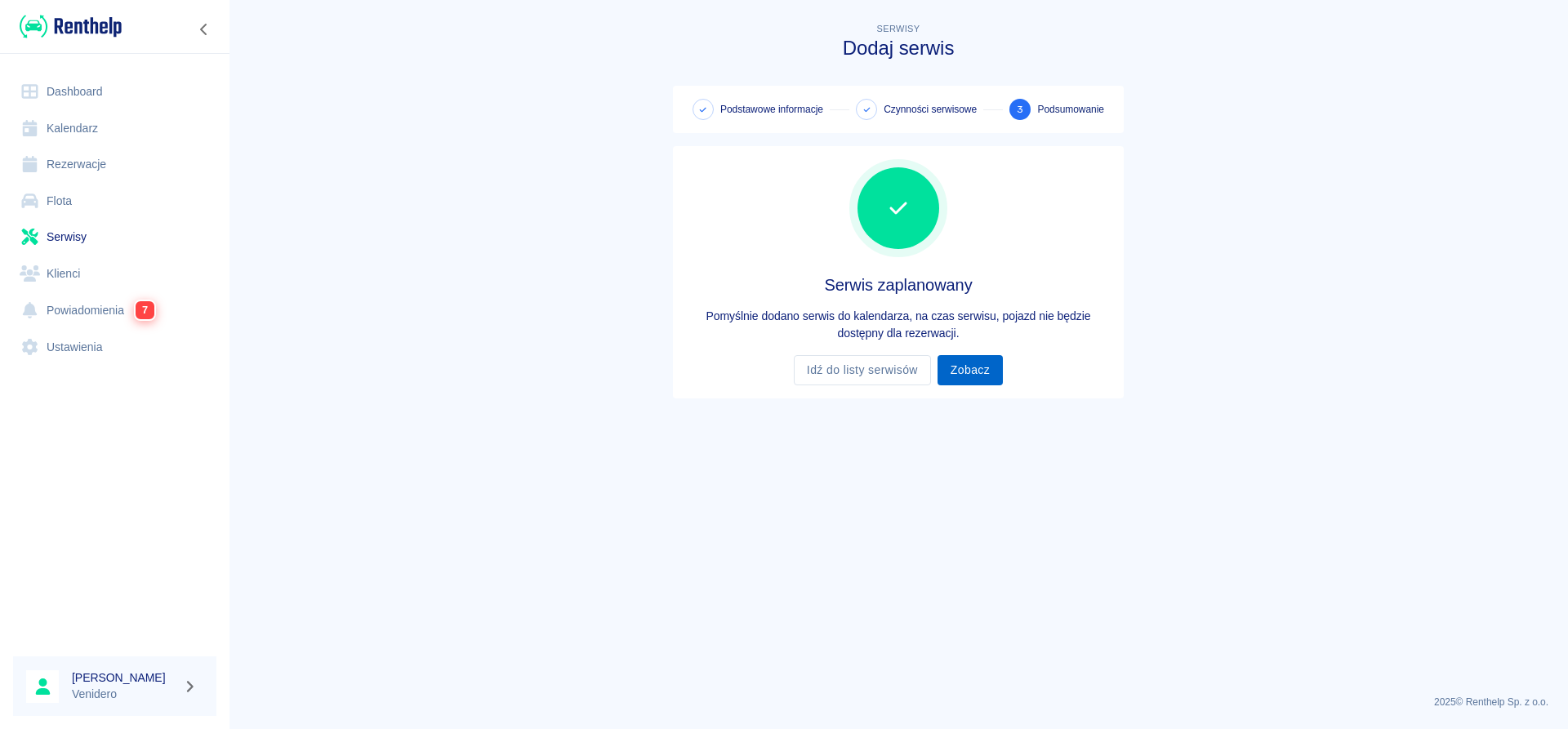
click at [965, 371] on link "Zobacz" at bounding box center [970, 370] width 66 height 30
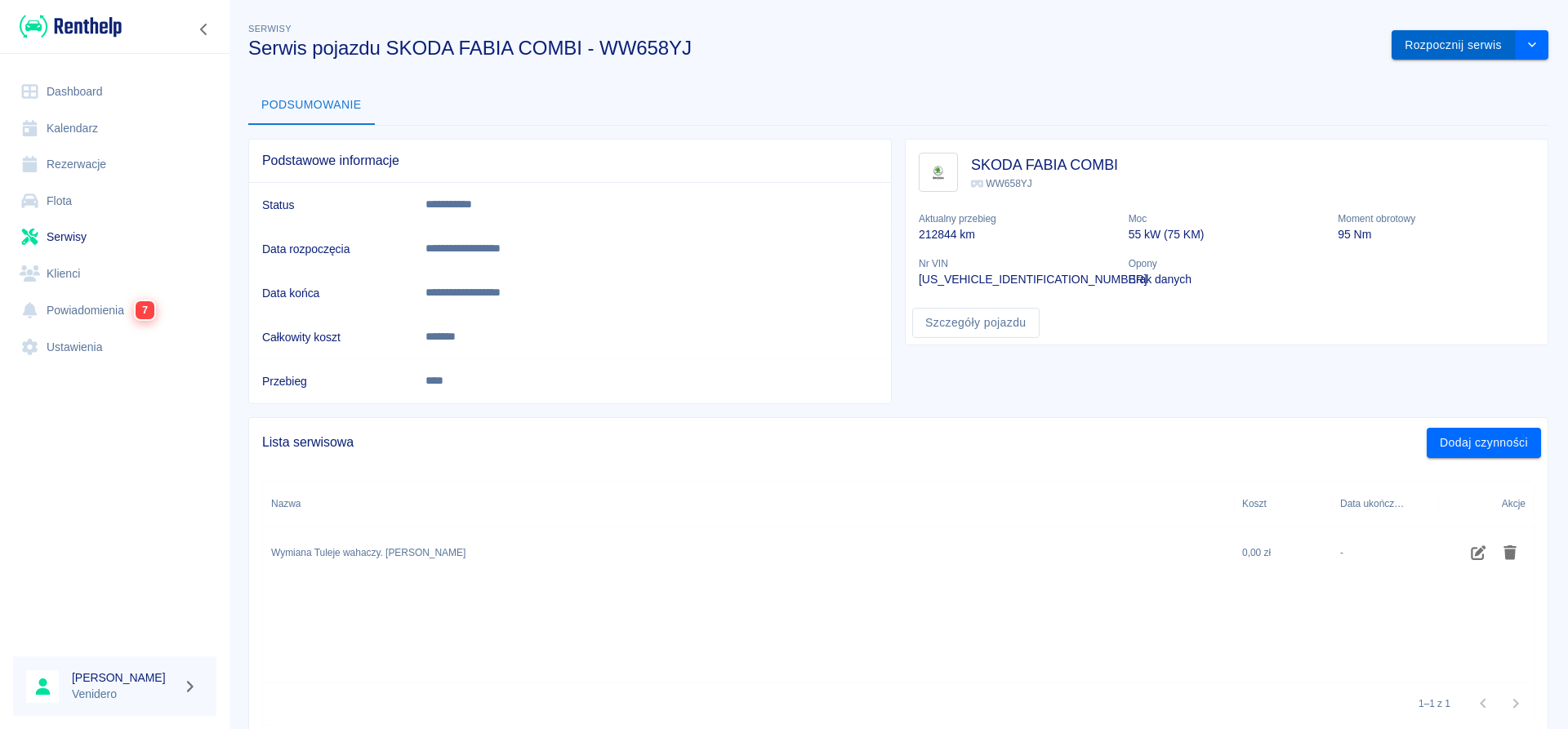
click at [1434, 46] on button "Rozpocznij serwis" at bounding box center [1453, 45] width 124 height 30
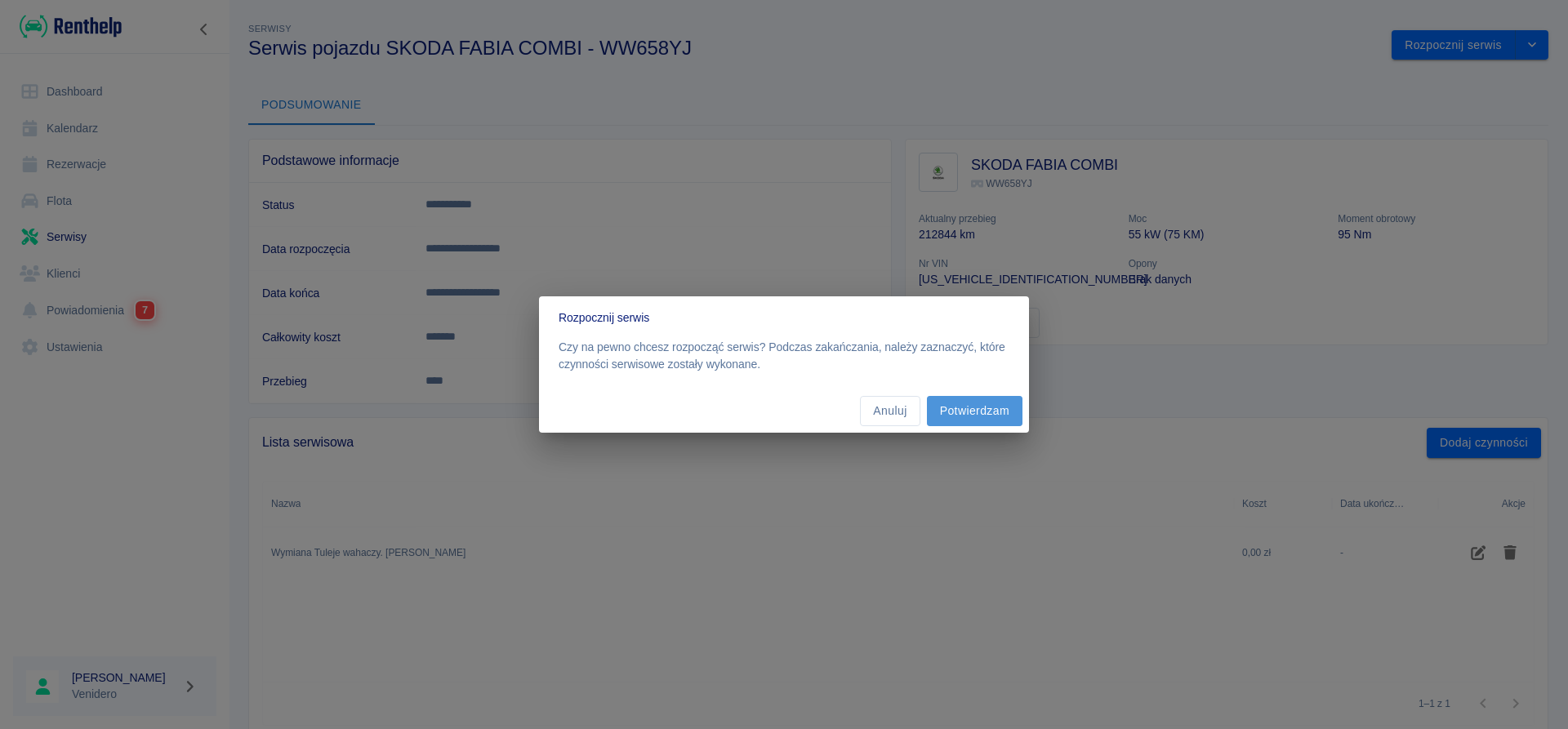
click at [975, 411] on button "Potwierdzam" at bounding box center [975, 410] width 96 height 30
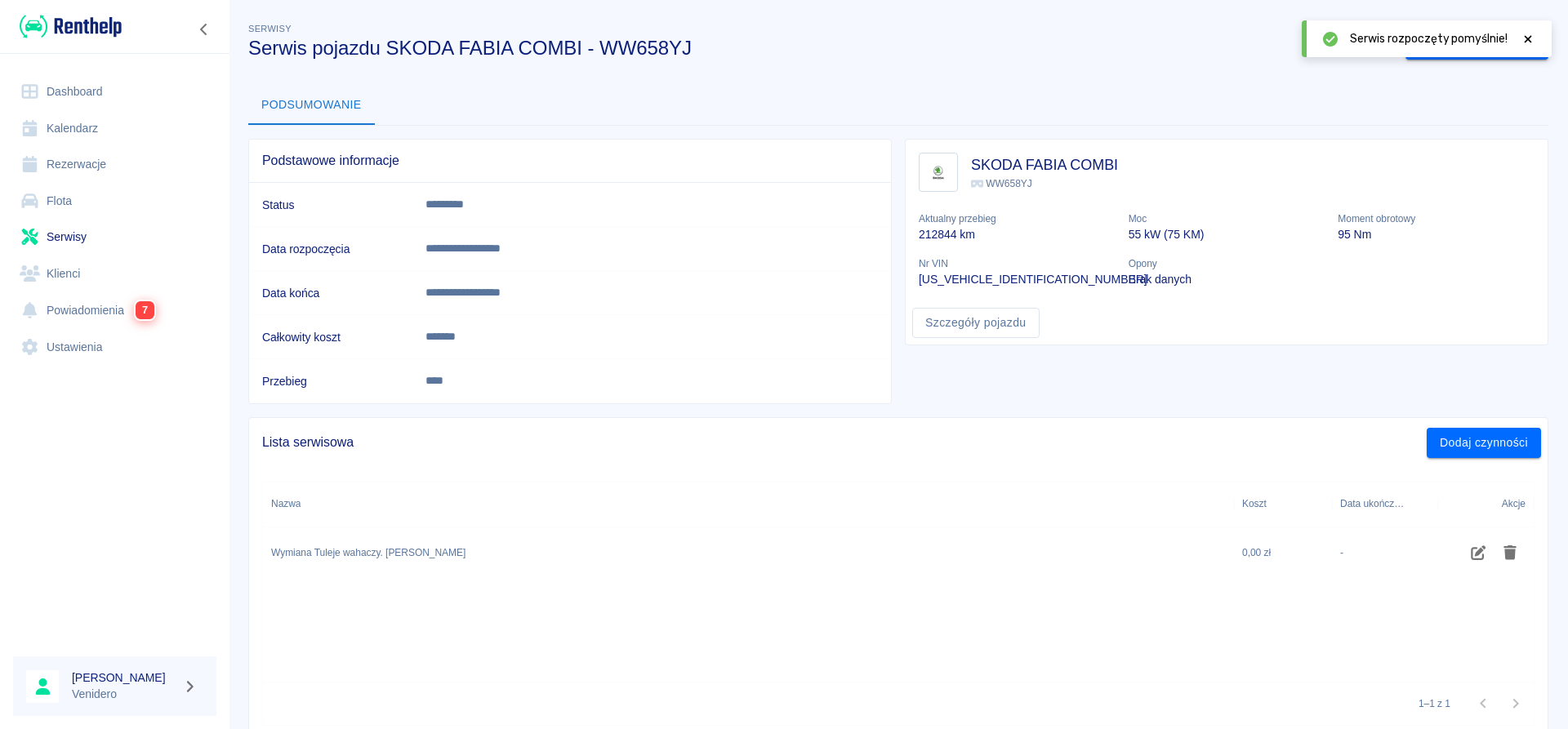
click at [1526, 33] on div at bounding box center [1528, 38] width 15 height 17
click at [1444, 41] on button "Zakończ serwis" at bounding box center [1460, 45] width 110 height 30
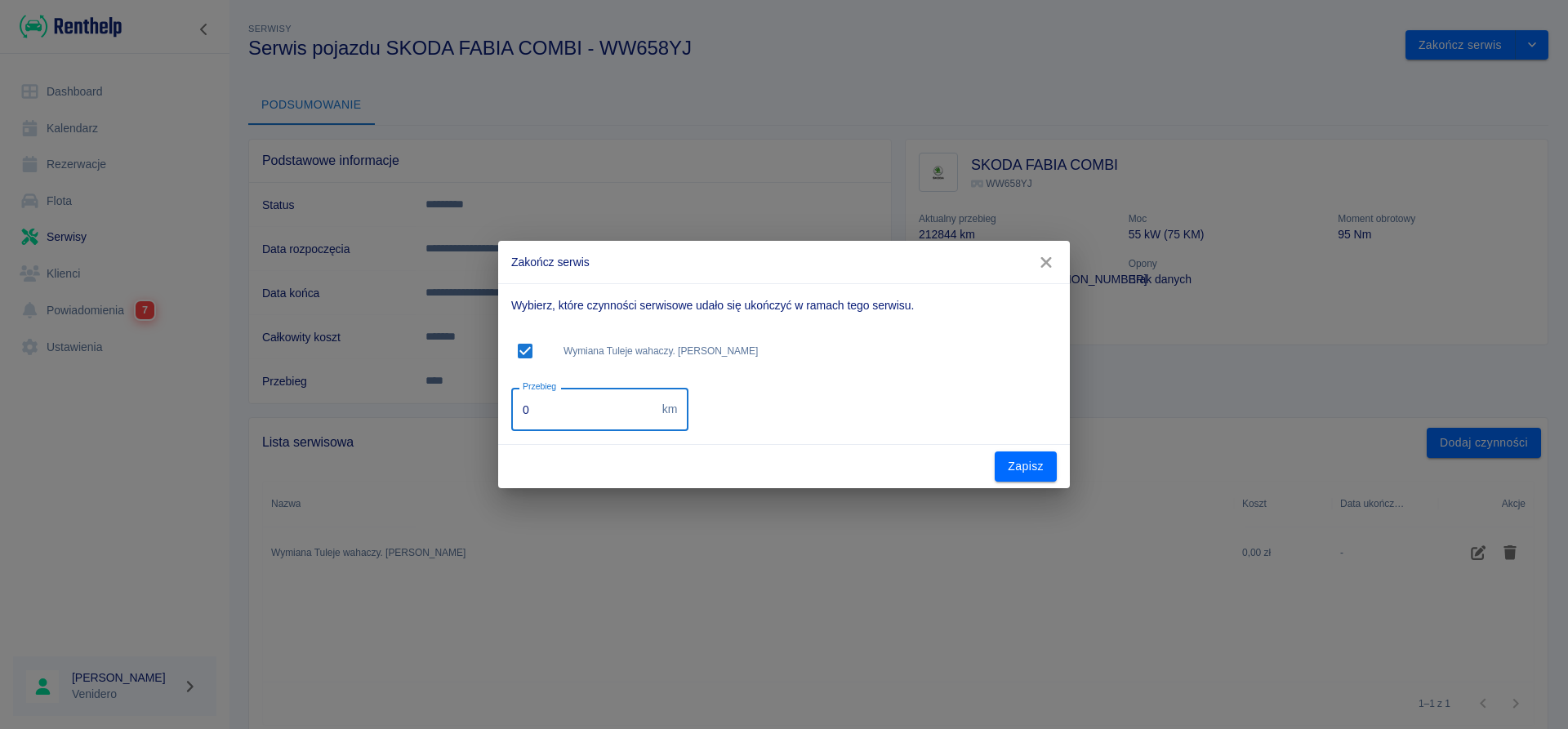
drag, startPoint x: 583, startPoint y: 407, endPoint x: 335, endPoint y: 432, distance: 249.3
click at [511, 431] on input "0" at bounding box center [583, 408] width 145 height 43
type input "225530"
click at [1046, 467] on button "Zapisz" at bounding box center [1026, 466] width 62 height 30
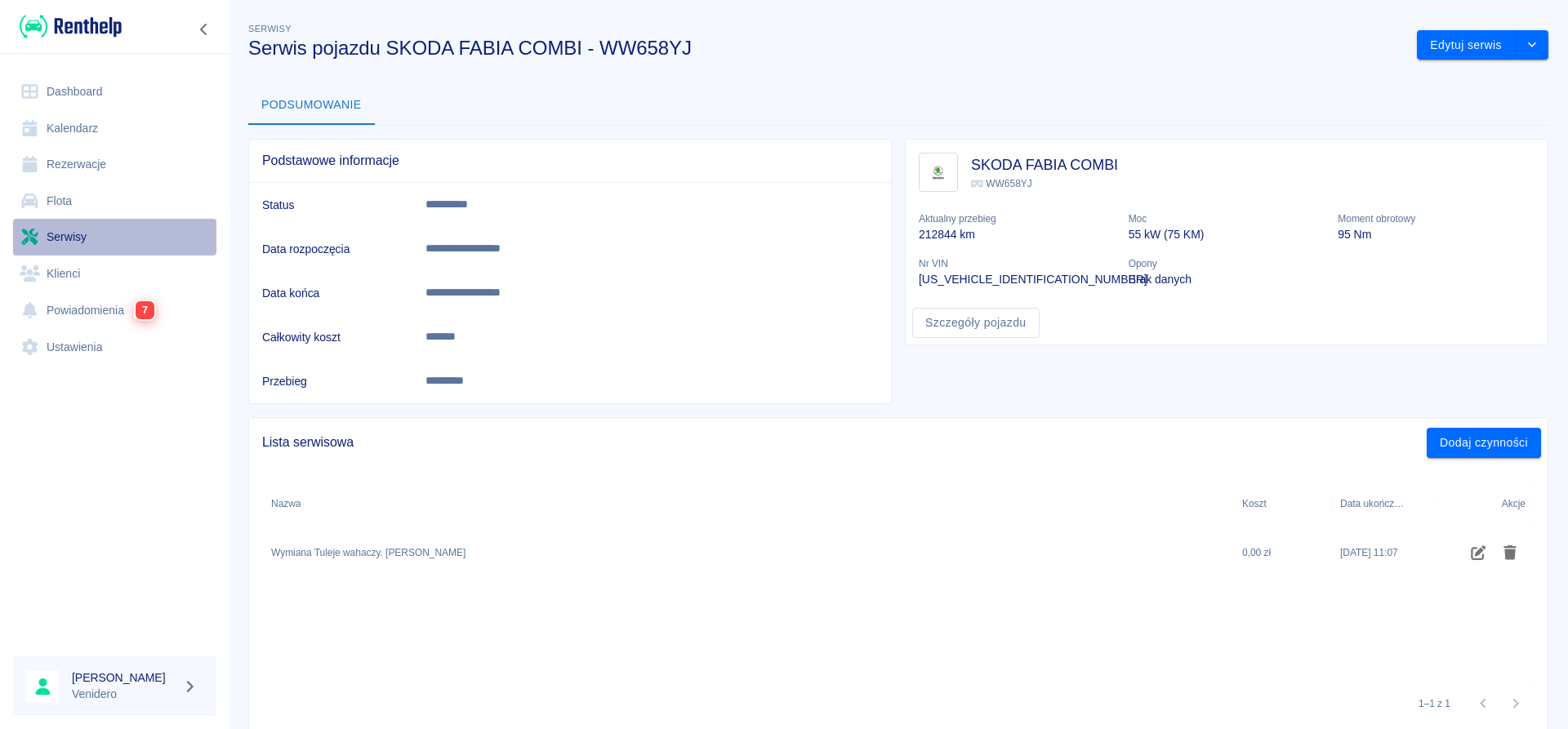
click at [76, 237] on link "Serwisy" at bounding box center [114, 237] width 203 height 36
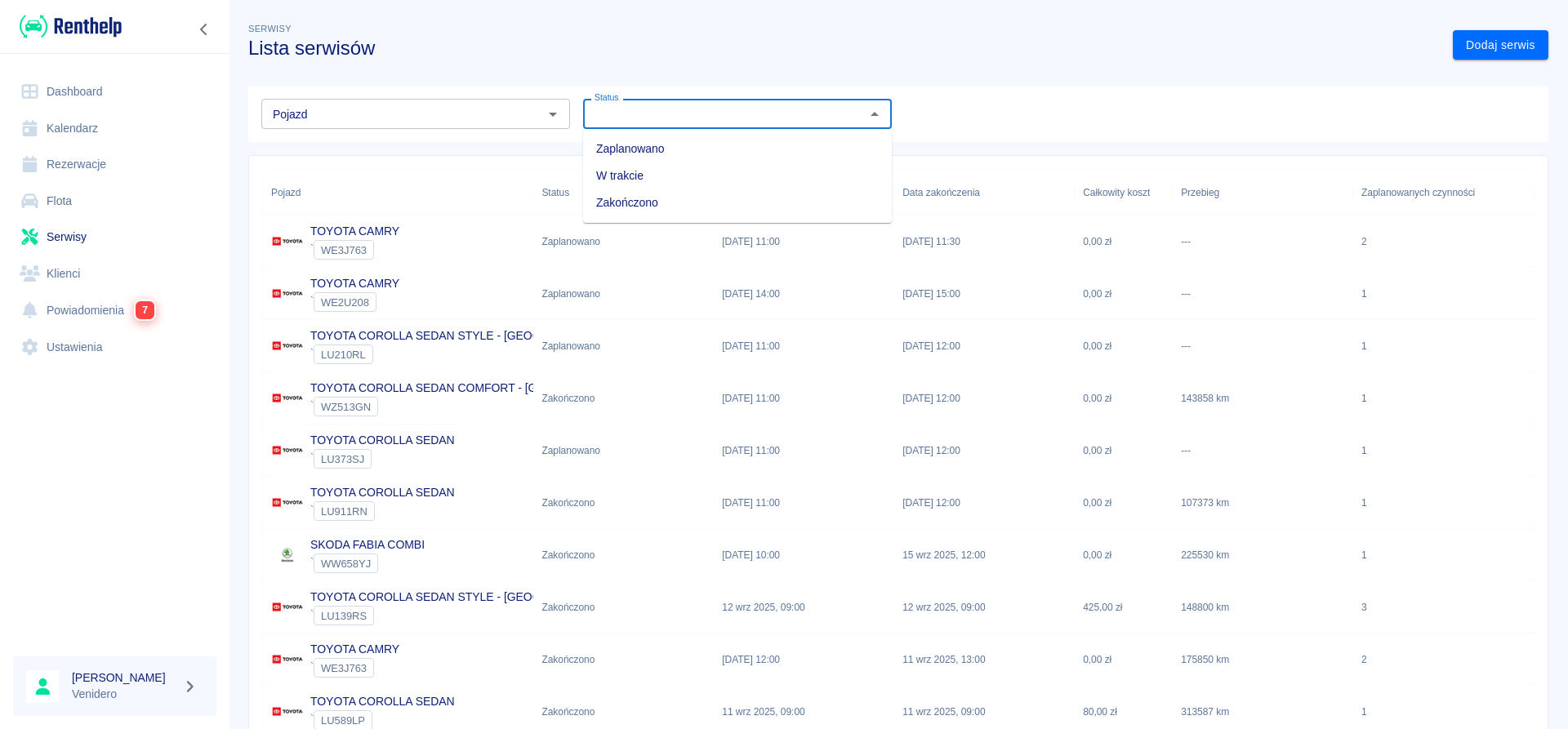
click at [622, 119] on input "Status" at bounding box center [724, 114] width 272 height 20
click at [624, 143] on li "Zaplanowano" at bounding box center [738, 149] width 309 height 27
type input "Zaplanowano"
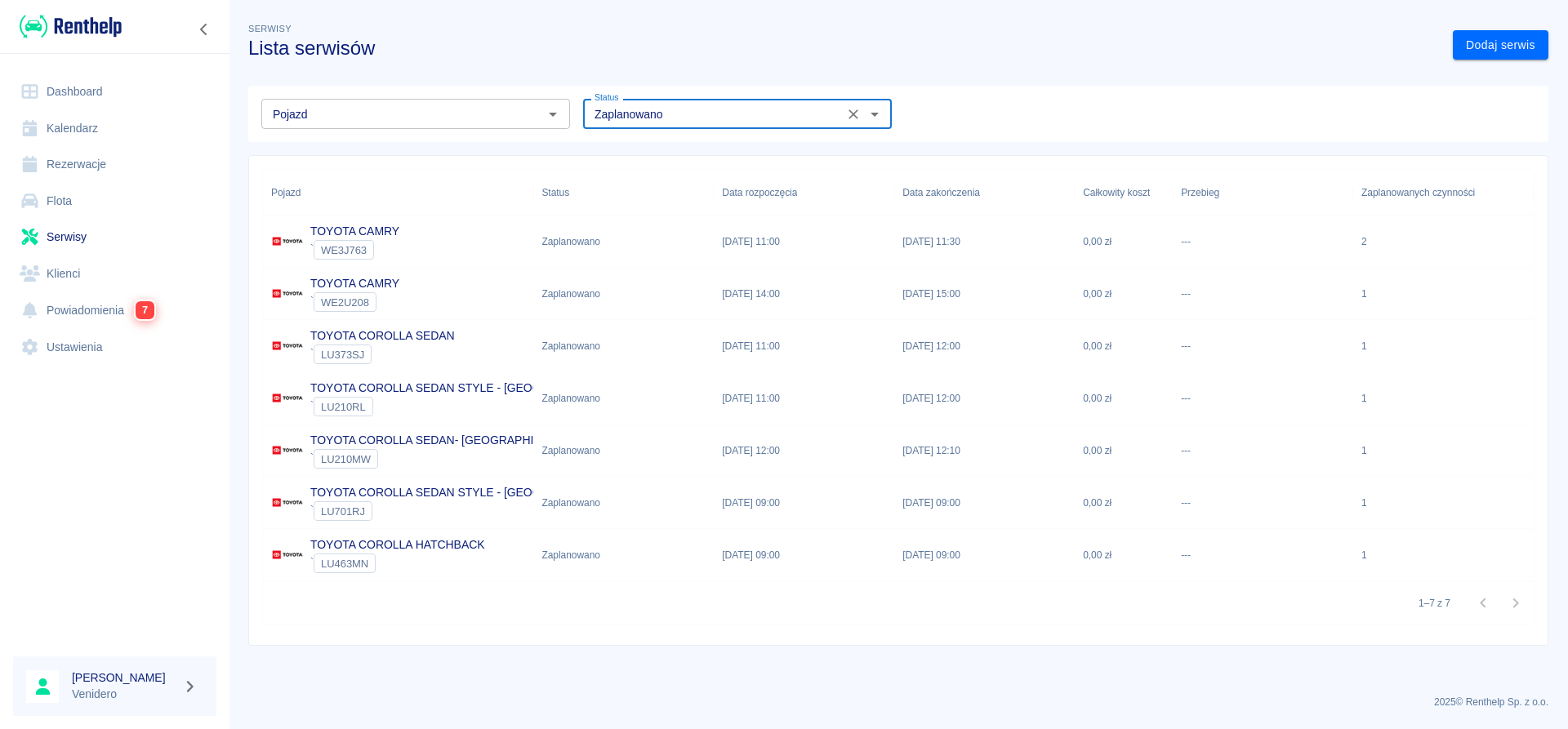
click at [386, 337] on p "TOYOTA COROLLA SEDAN" at bounding box center [382, 335] width 145 height 17
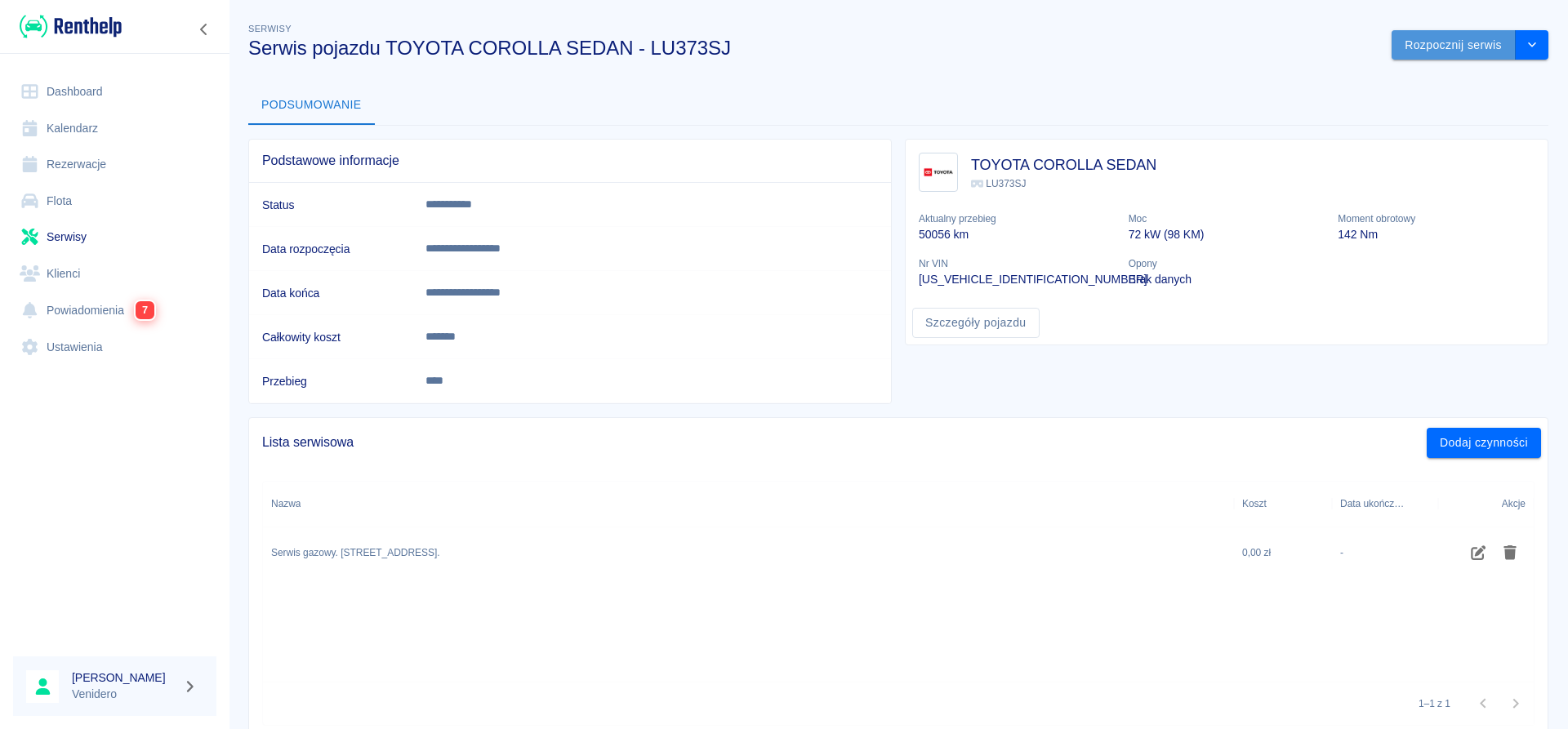
click at [1465, 47] on button "Rozpocznij serwis" at bounding box center [1453, 45] width 124 height 30
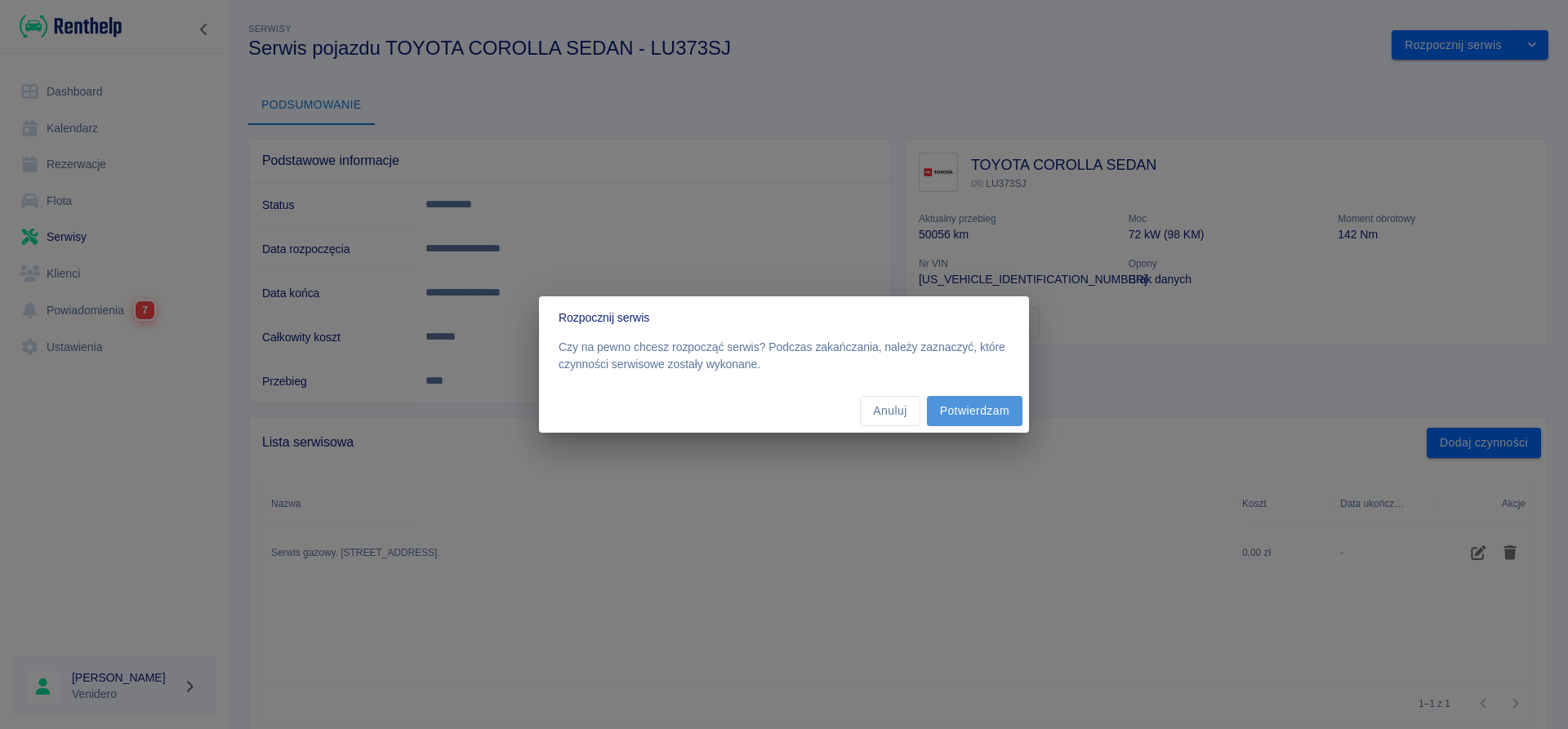
click at [993, 406] on button "Potwierdzam" at bounding box center [975, 410] width 96 height 30
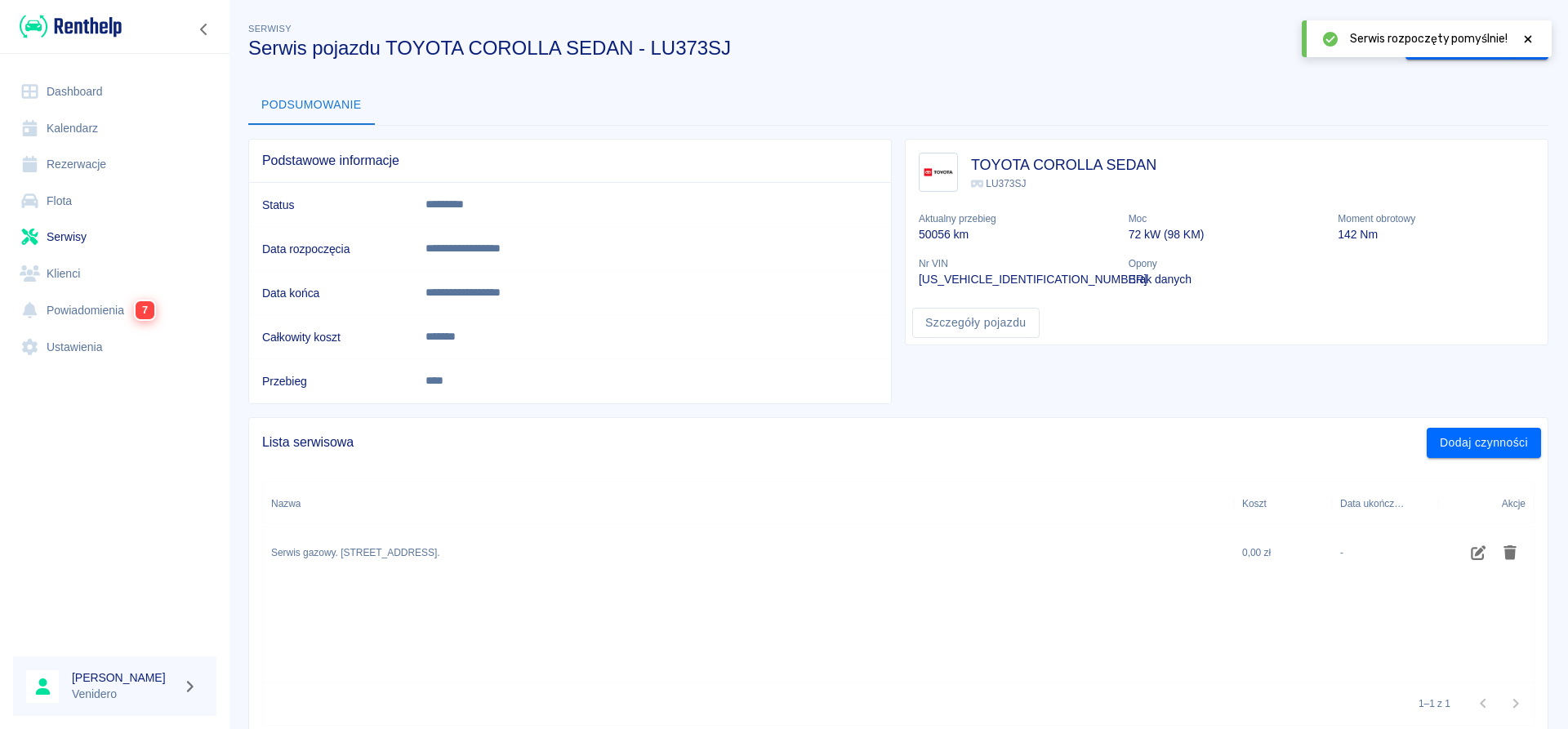
click at [1531, 40] on icon at bounding box center [1528, 39] width 15 height 12
click at [1461, 43] on button "Zakończ serwis" at bounding box center [1460, 45] width 110 height 30
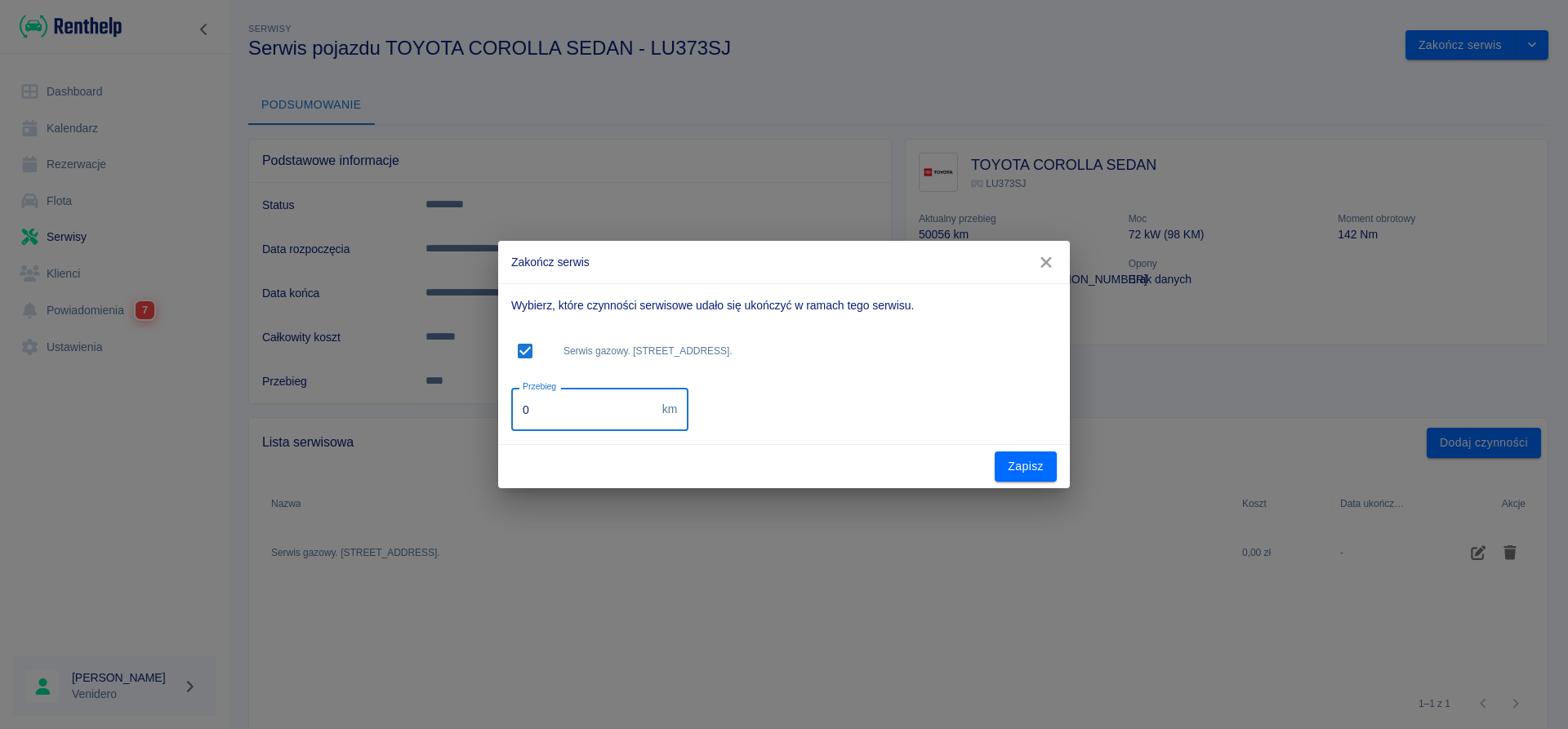
drag, startPoint x: 549, startPoint y: 415, endPoint x: 322, endPoint y: 415, distance: 227.0
click at [511, 415] on input "0" at bounding box center [583, 408] width 145 height 43
type input "68283"
click at [1034, 465] on button "Zapisz" at bounding box center [1026, 466] width 62 height 30
